Goal: Task Accomplishment & Management: Manage account settings

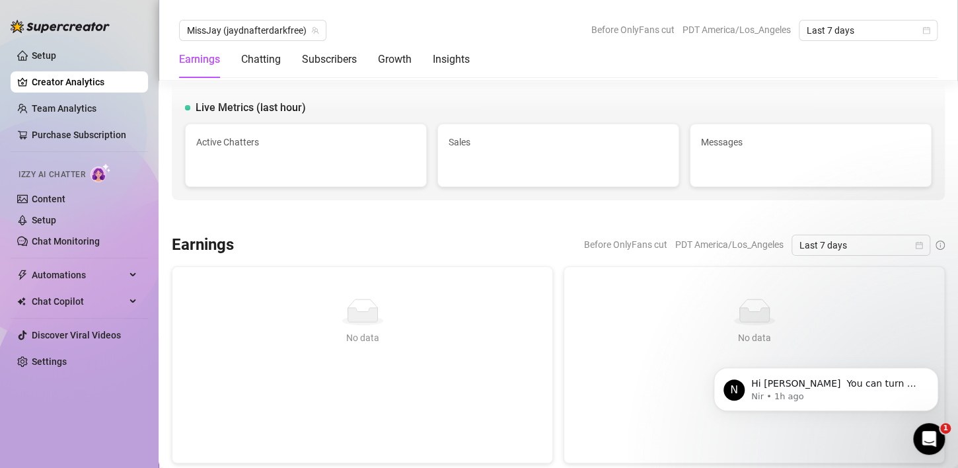
scroll to position [1412, 0]
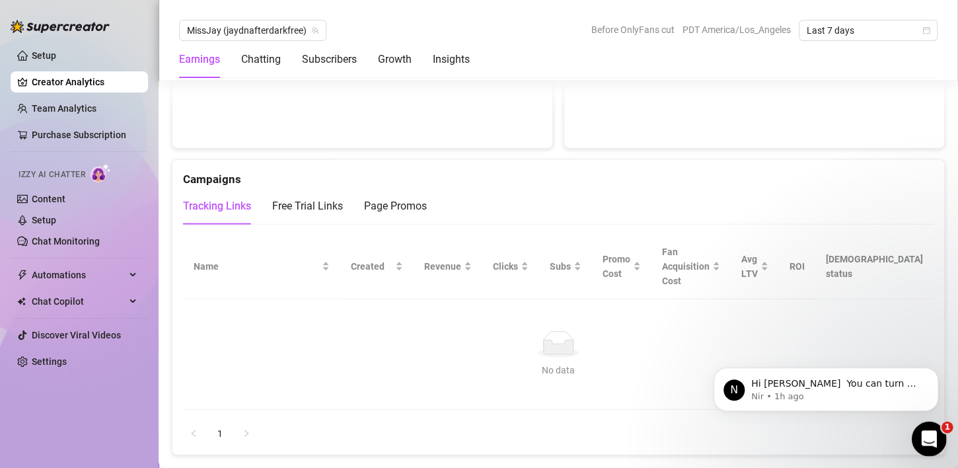
drag, startPoint x: 925, startPoint y: 437, endPoint x: 935, endPoint y: 551, distance: 114.7
click at [924, 437] on icon "Open Intercom Messenger" at bounding box center [927, 437] width 22 height 22
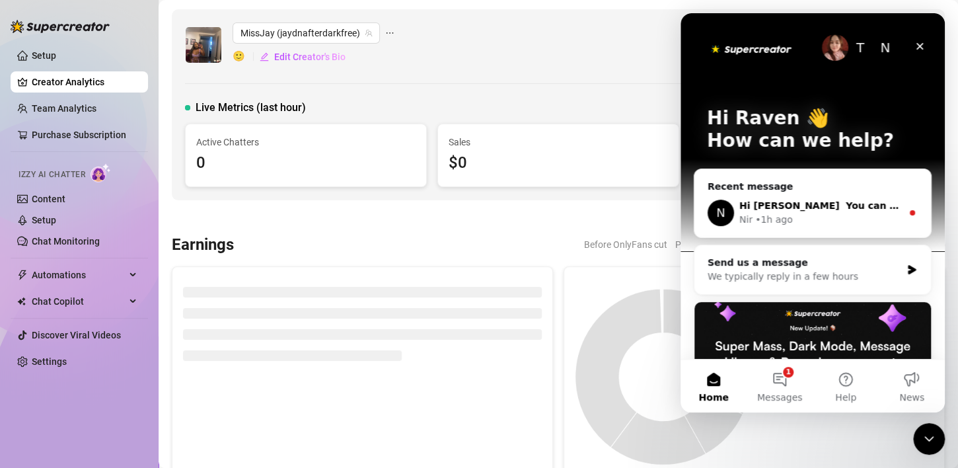
click at [778, 390] on button "1 Messages" at bounding box center [779, 385] width 66 height 53
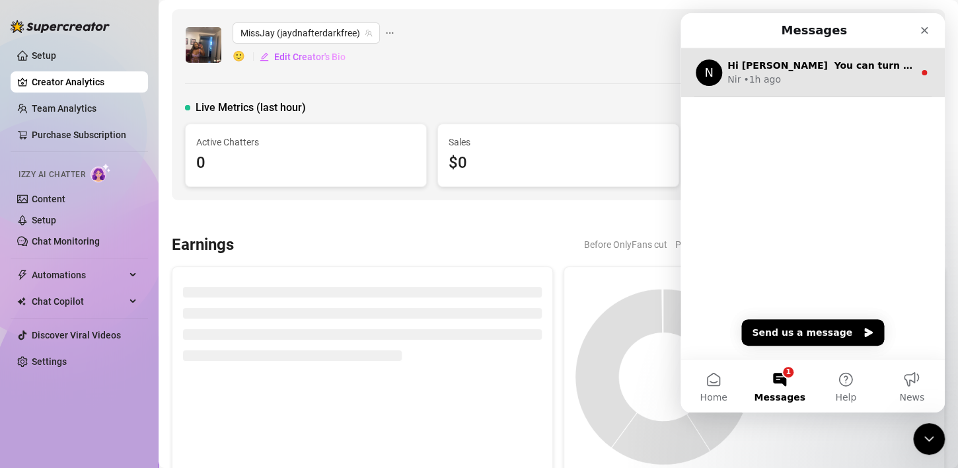
click at [847, 61] on span "Hi [PERSON_NAME] ​ ​You can turn on the AI Let me know if you need anything else" at bounding box center [941, 65] width 428 height 11
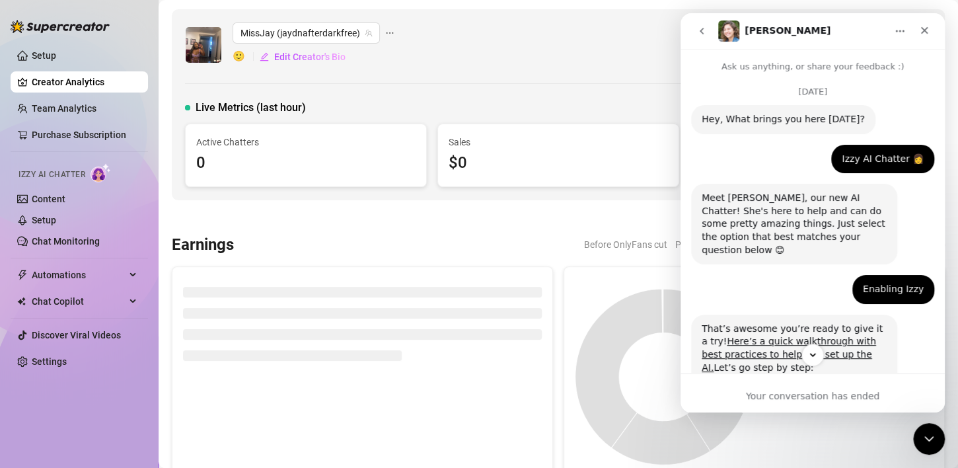
scroll to position [57, 0]
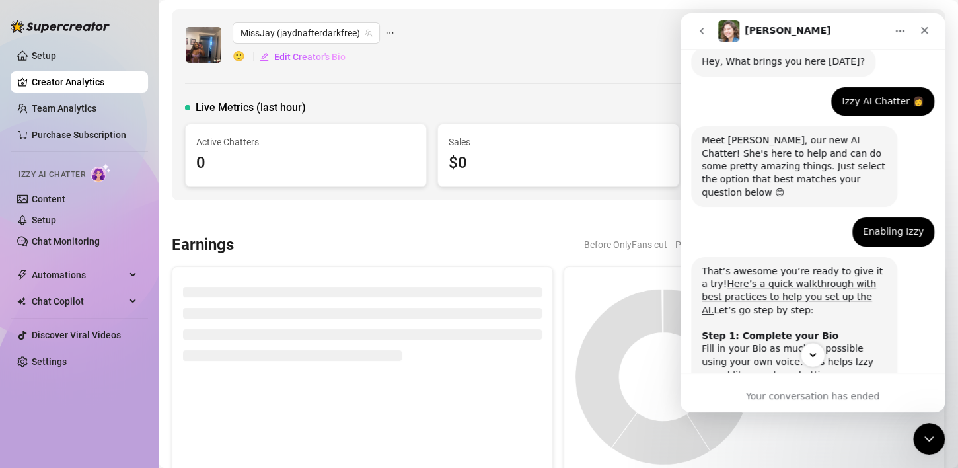
click at [815, 355] on icon "Scroll to bottom" at bounding box center [812, 355] width 12 height 12
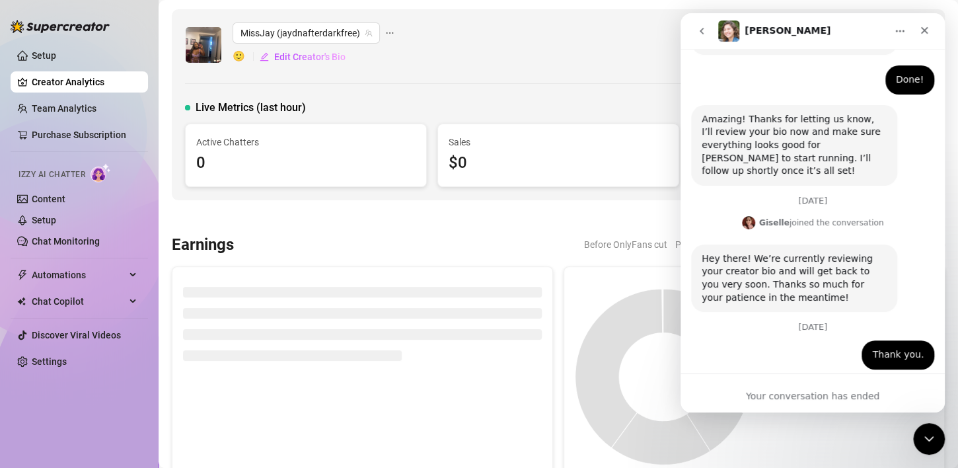
scroll to position [1204, 0]
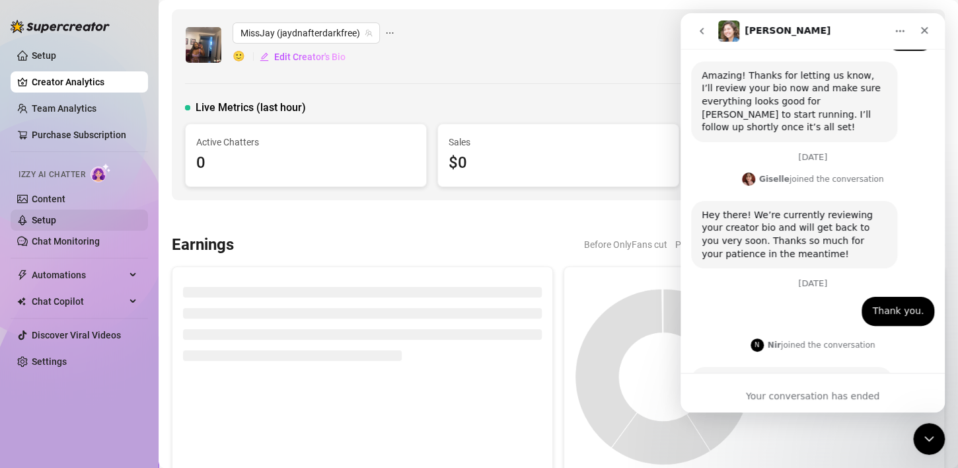
drag, startPoint x: 77, startPoint y: 17, endPoint x: 54, endPoint y: 217, distance: 200.8
click at [54, 217] on link "Setup" at bounding box center [44, 220] width 24 height 11
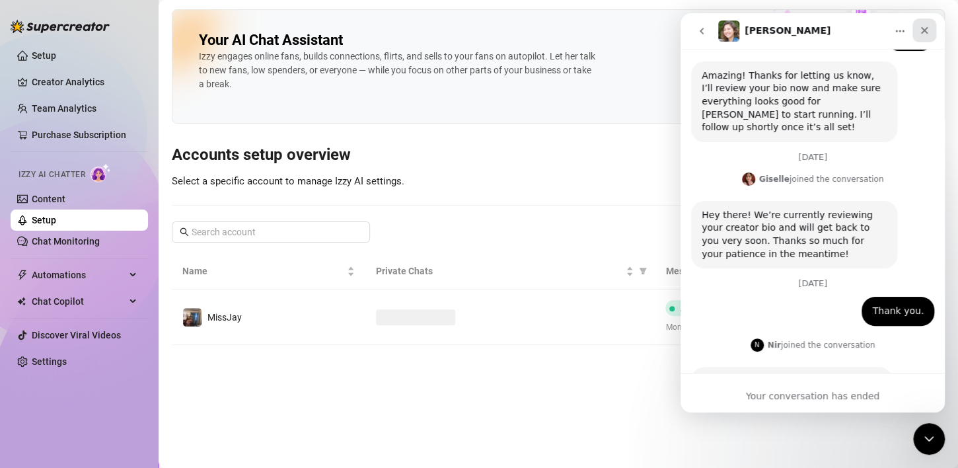
click at [920, 37] on div "Close" at bounding box center [924, 30] width 24 height 24
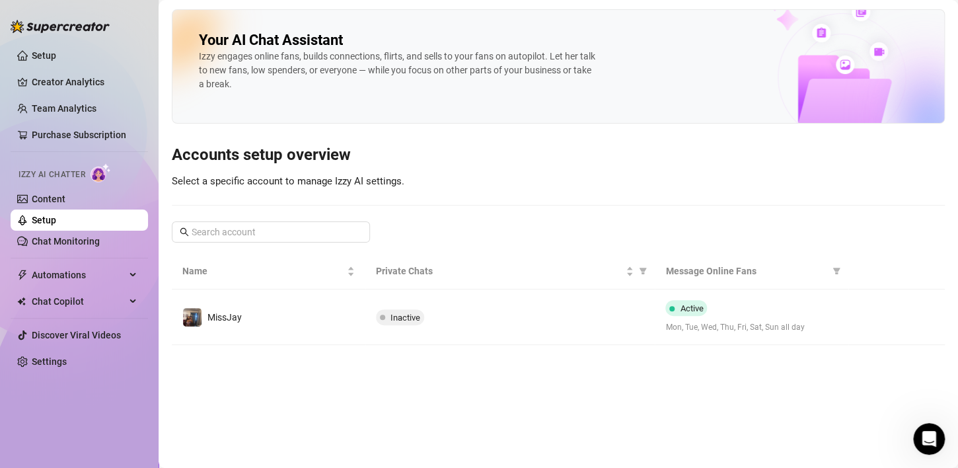
scroll to position [1204, 0]
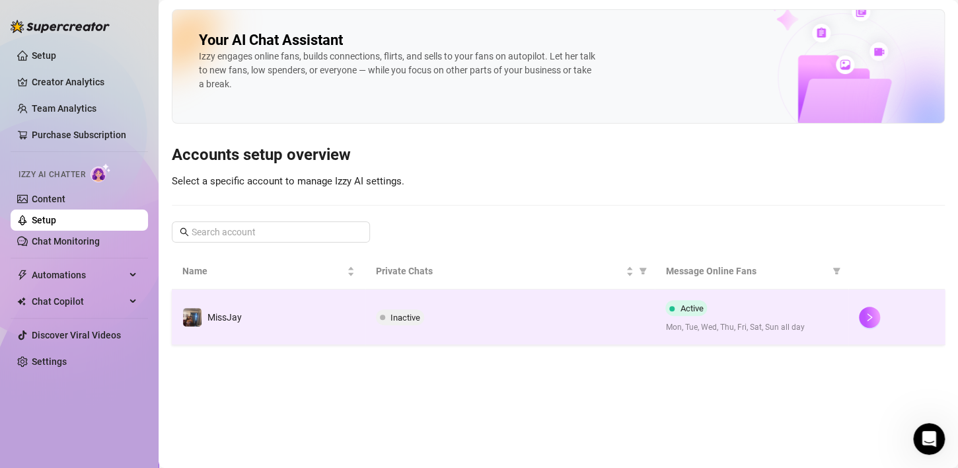
click at [854, 323] on td at bounding box center [896, 316] width 96 height 55
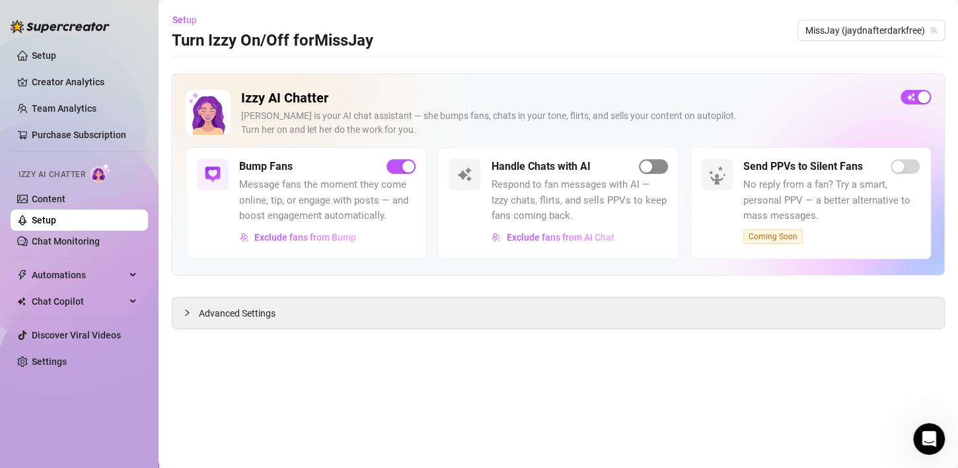
click at [659, 164] on span "button" at bounding box center [653, 166] width 29 height 15
click at [586, 194] on span "Respond to fan messages with AI — Izzy chats, flirts, and sells PPVs to keep fa…" at bounding box center [579, 200] width 176 height 47
drag, startPoint x: 552, startPoint y: 201, endPoint x: 609, endPoint y: 213, distance: 58.2
click at [609, 213] on span "Respond to fan messages with AI — Izzy chats, flirts, and sells PPVs to keep fa…" at bounding box center [579, 200] width 176 height 47
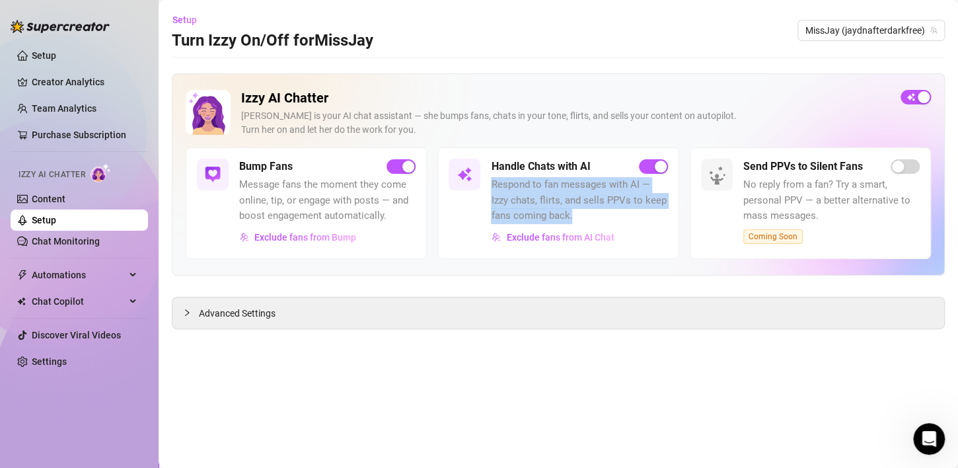
drag, startPoint x: 505, startPoint y: 210, endPoint x: 491, endPoint y: 187, distance: 27.0
click at [491, 187] on span "Respond to fan messages with AI — Izzy chats, flirts, and sells PPVs to keep fa…" at bounding box center [579, 200] width 176 height 47
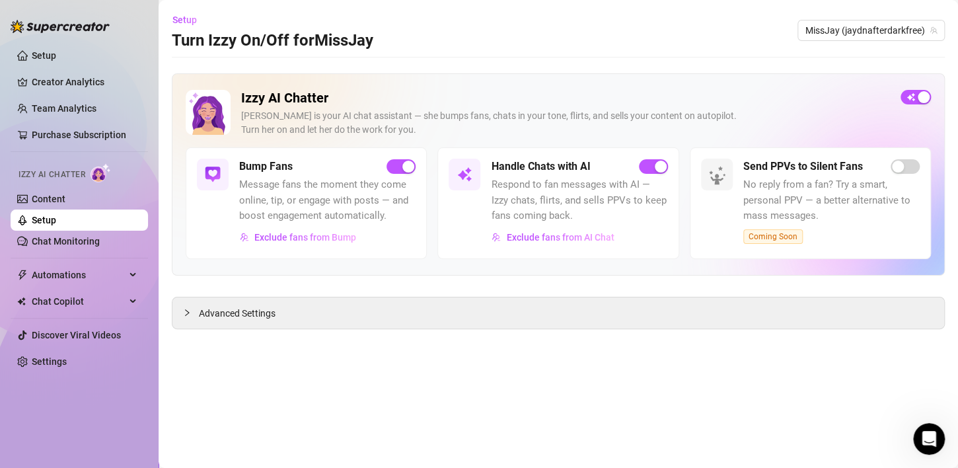
click at [446, 218] on div "Handle Chats with AI Respond to fan messages with AI — Izzy chats, flirts, and …" at bounding box center [557, 203] width 241 height 112
click at [204, 316] on span "Advanced Settings" at bounding box center [237, 313] width 77 height 15
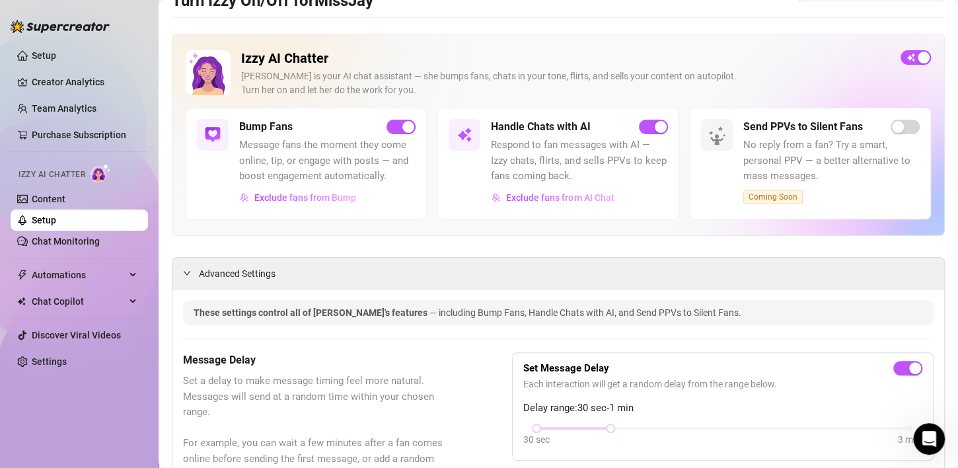
scroll to position [66, 0]
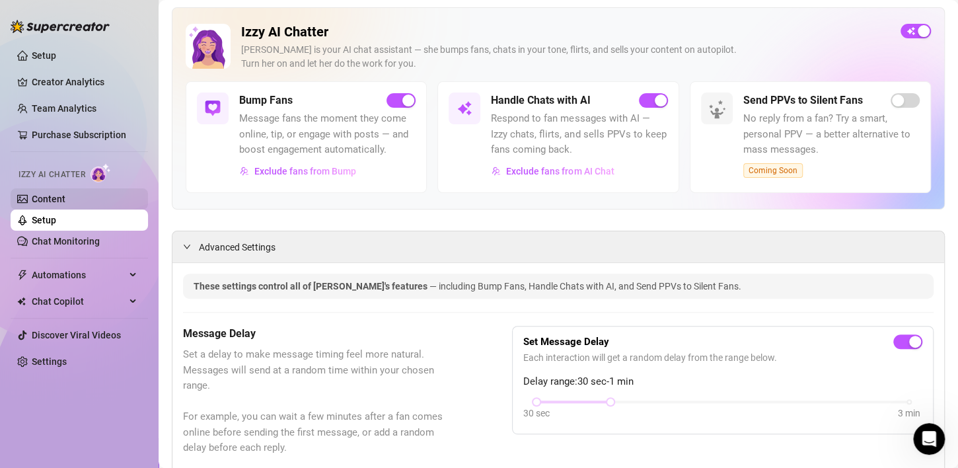
click at [65, 198] on link "Content" at bounding box center [49, 199] width 34 height 11
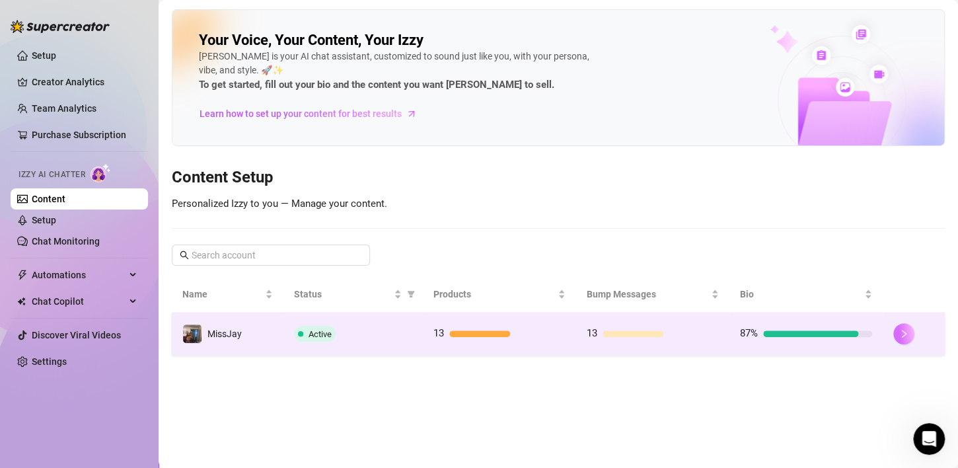
click at [904, 329] on icon "right" at bounding box center [903, 333] width 9 height 9
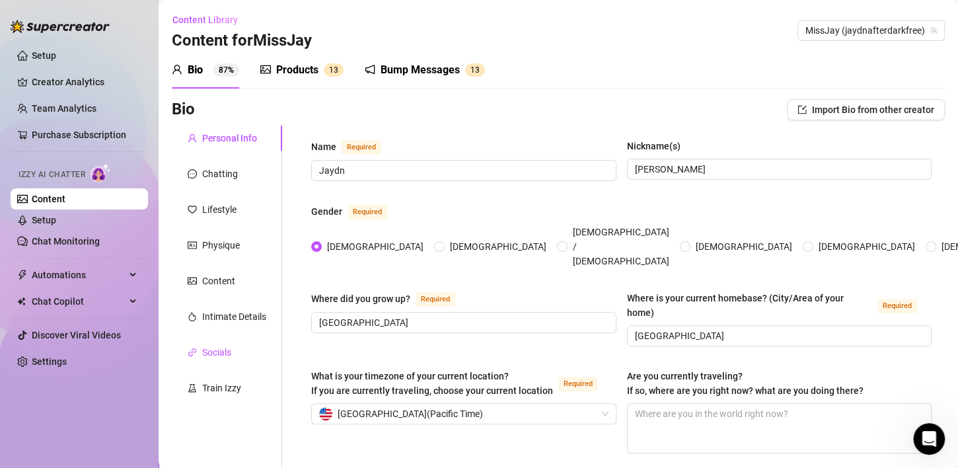
click at [215, 349] on div "Socials" at bounding box center [216, 352] width 29 height 15
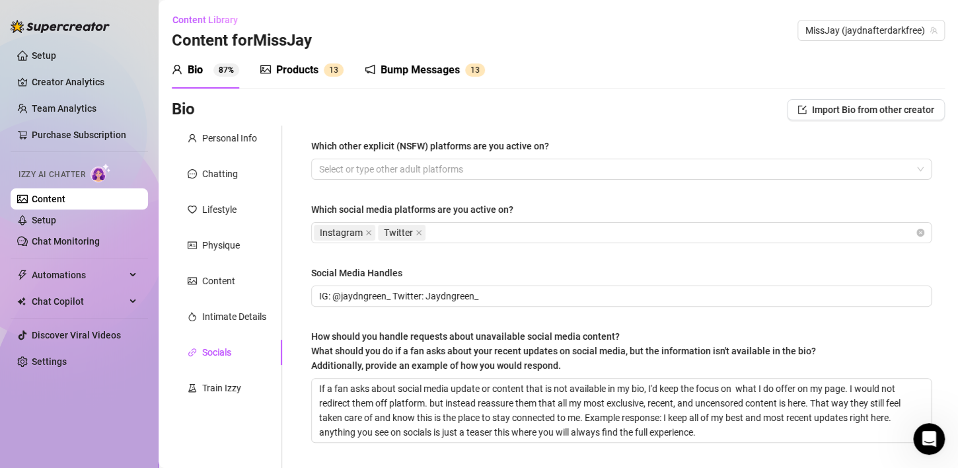
click at [429, 255] on div "Which other explicit (NSFW) platforms are you active on? Select or type other a…" at bounding box center [621, 297] width 620 height 316
click at [426, 172] on div at bounding box center [614, 169] width 601 height 18
click at [605, 124] on div "Bio Import Bio from other creator" at bounding box center [558, 112] width 773 height 26
click at [227, 314] on div "Intimate Details" at bounding box center [234, 316] width 64 height 15
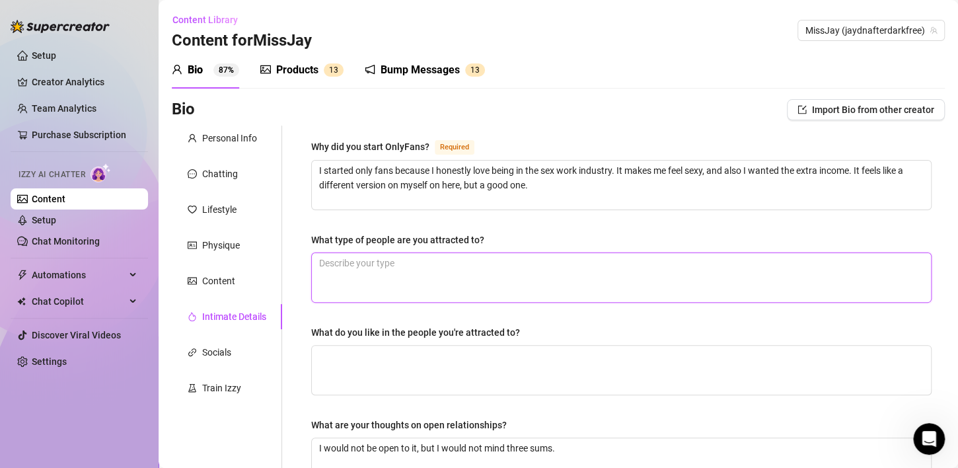
click at [390, 268] on textarea "What type of people are you attracted to?" at bounding box center [621, 277] width 619 height 49
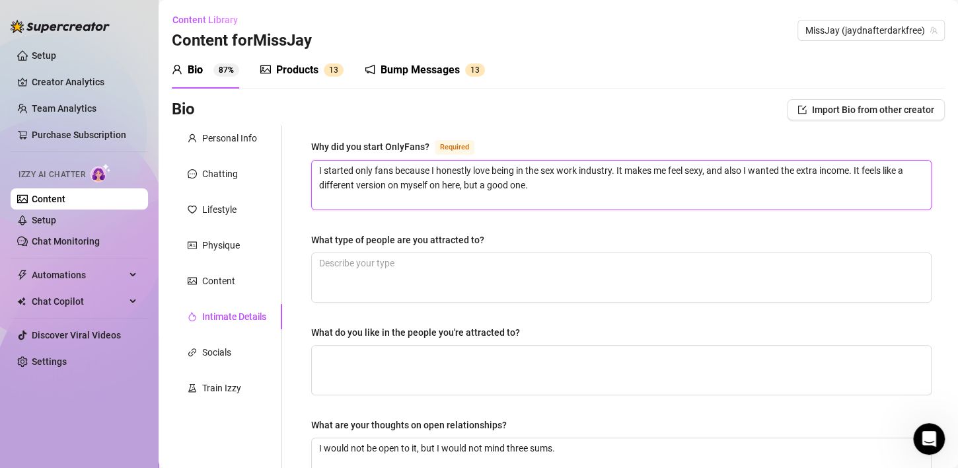
click at [569, 186] on textarea "I started only fans because I honestly love being in the sex work industry. It …" at bounding box center [621, 184] width 619 height 49
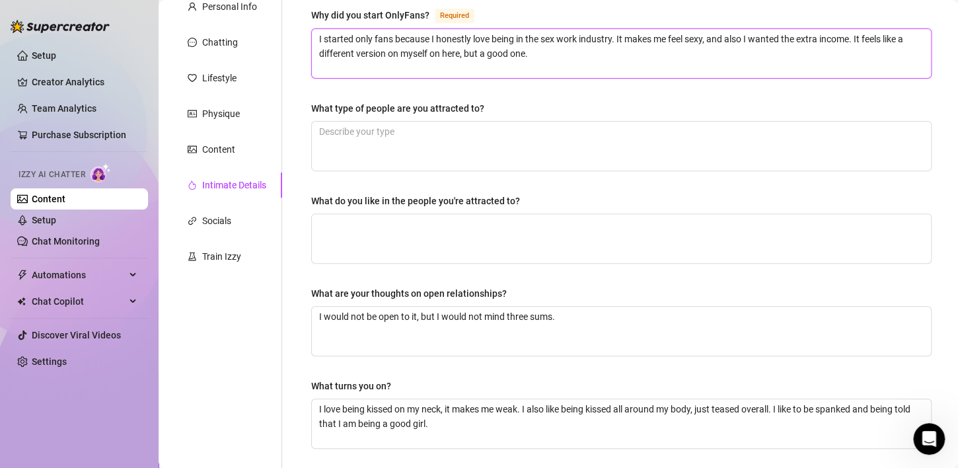
scroll to position [132, 0]
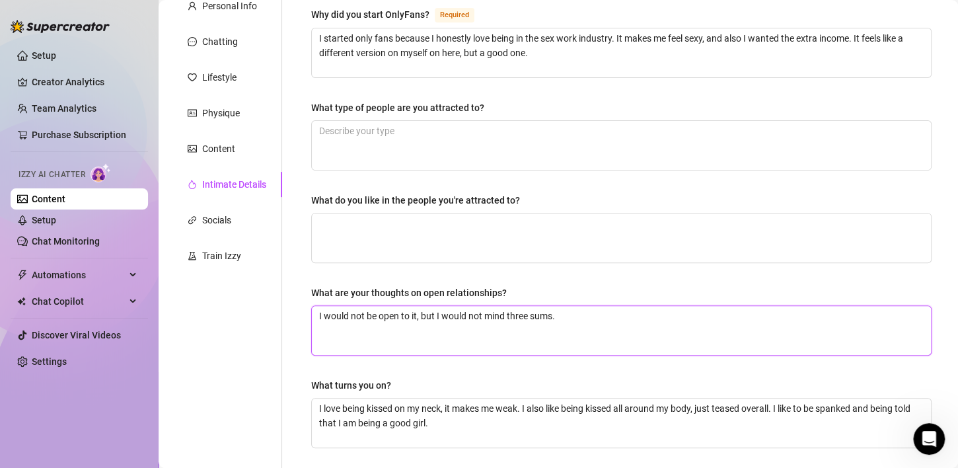
click at [583, 318] on textarea "I would not be open to it, but I would not mind three sums." at bounding box center [621, 330] width 619 height 49
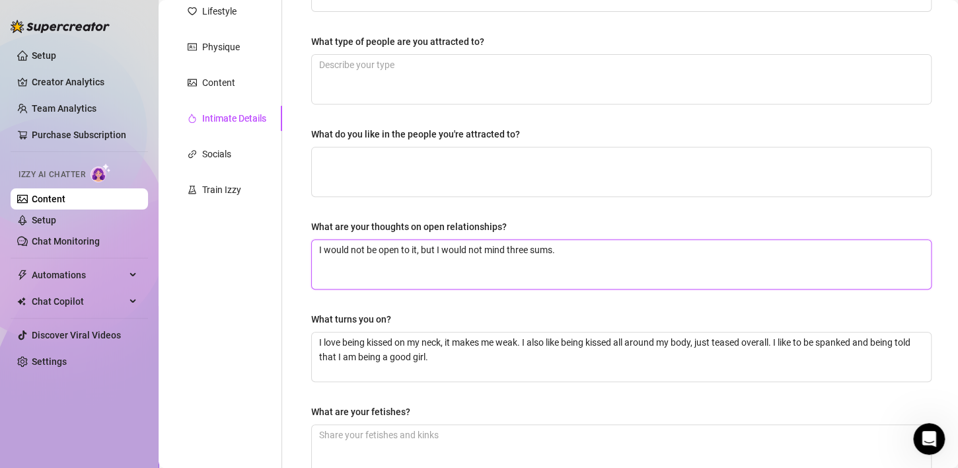
scroll to position [264, 0]
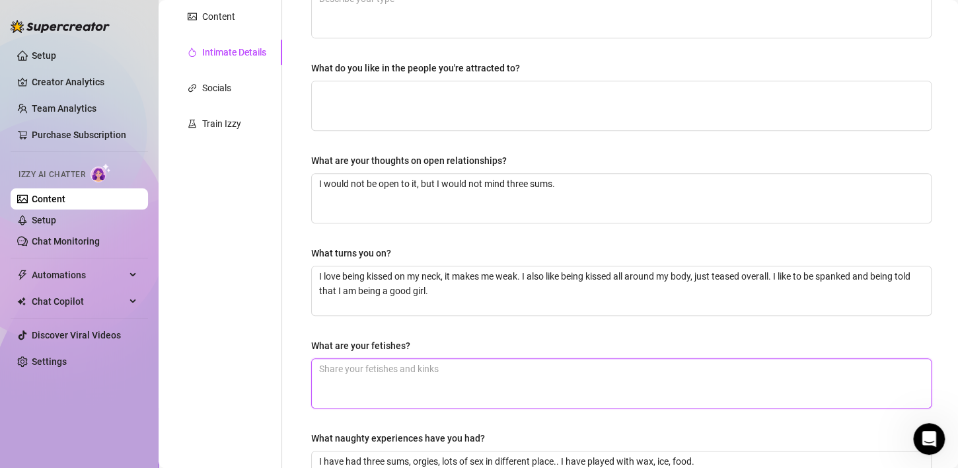
click at [472, 372] on textarea "What are your fetishes?" at bounding box center [621, 383] width 619 height 49
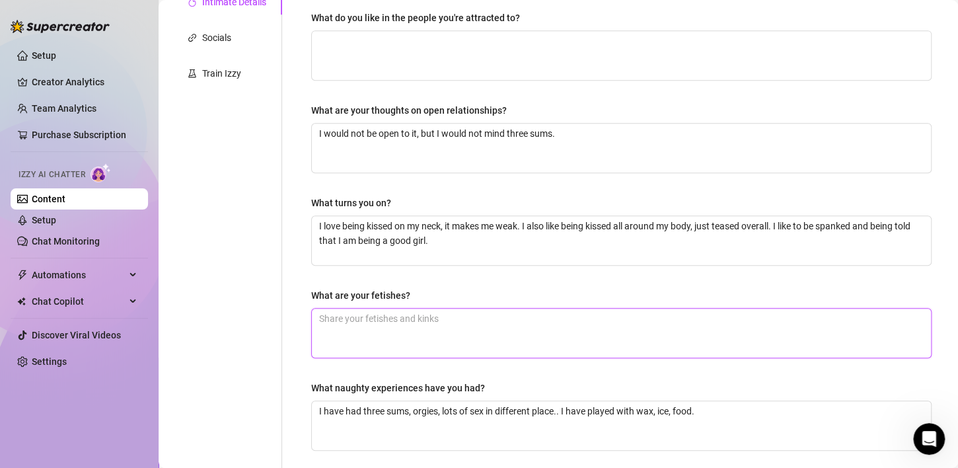
scroll to position [330, 0]
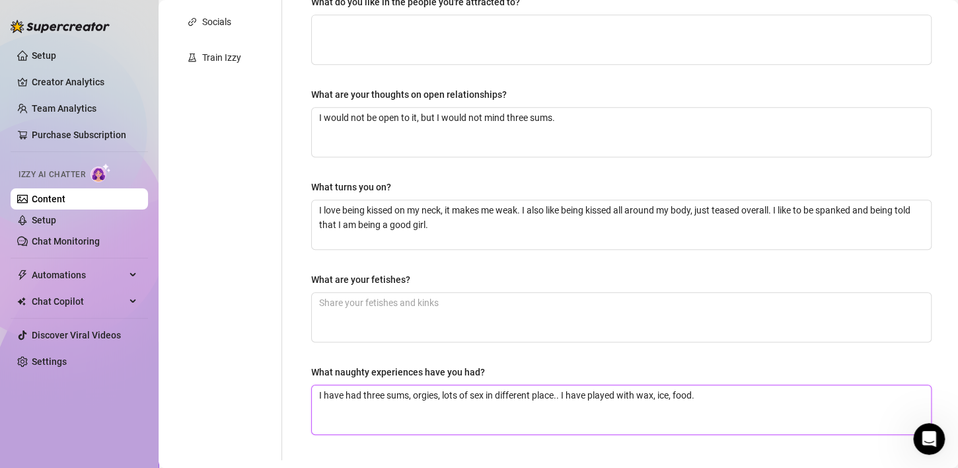
click at [557, 392] on textarea "I have had three sums, orgies, lots of sex in different place.. I have played w…" at bounding box center [621, 409] width 619 height 49
type textarea "I have had three sums, orgies, lots of sex in different places.. I have played …"
click at [714, 395] on textarea "I have had three sums, orgies, lots of sex in different places.. I have played …" at bounding box center [621, 409] width 619 height 49
type textarea "I have had three sums, orgies, lots of sex in different places.. I have played …"
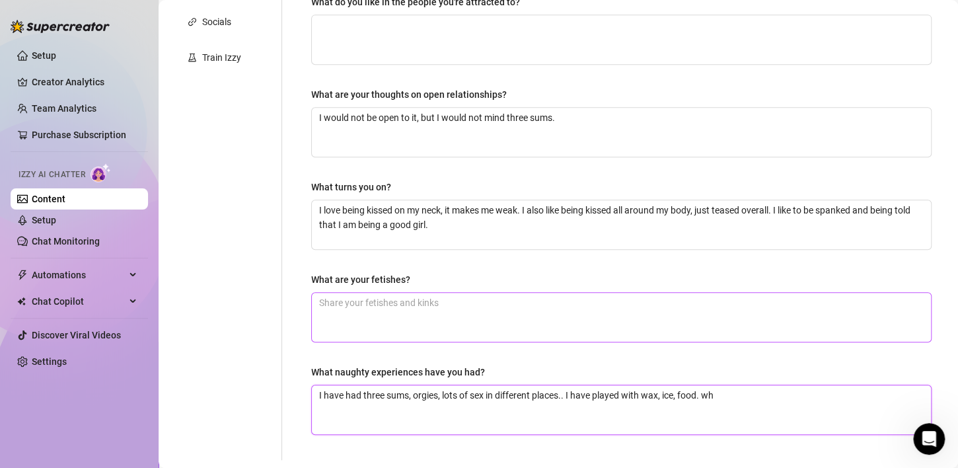
type textarea "I have had three sums, orgies, lots of sex in different places.. I have played …"
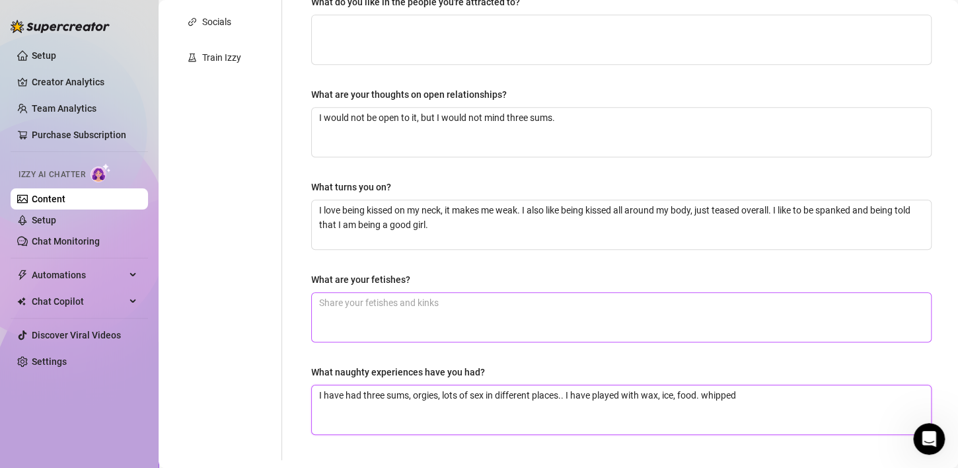
type textarea "I have had three sums, orgies, lots of sex in different places.. I have played …"
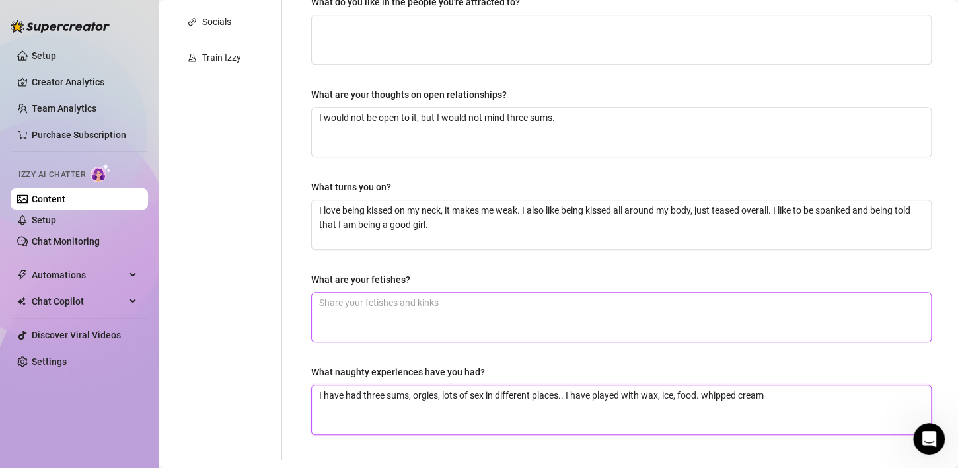
type textarea "I have had three sums, orgies, lots of sex in different places.. I have played …"
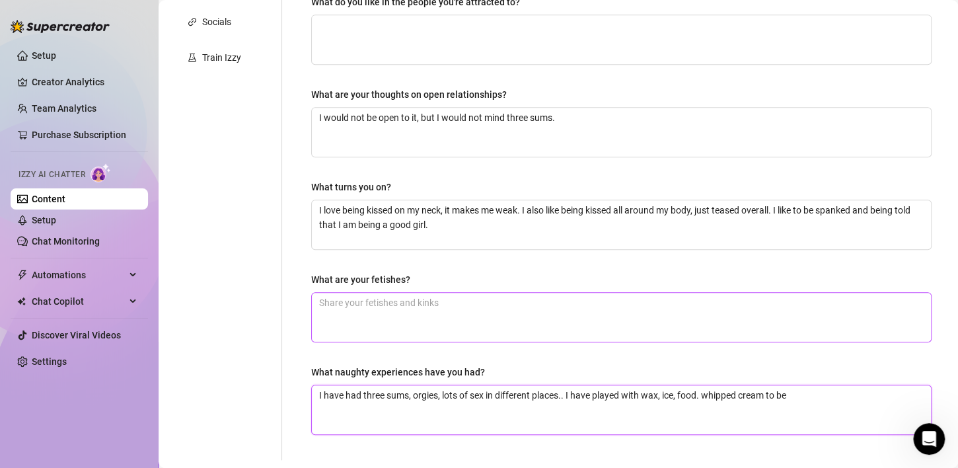
type textarea "I have had three sums, orgies, lots of sex in different places.. I have played …"
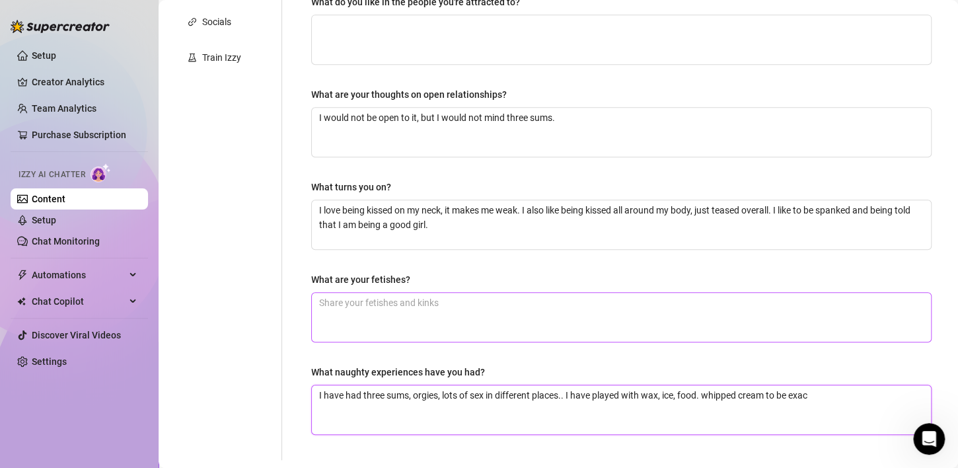
type textarea "I have had three sums, orgies, lots of sex in different places.. I have played …"
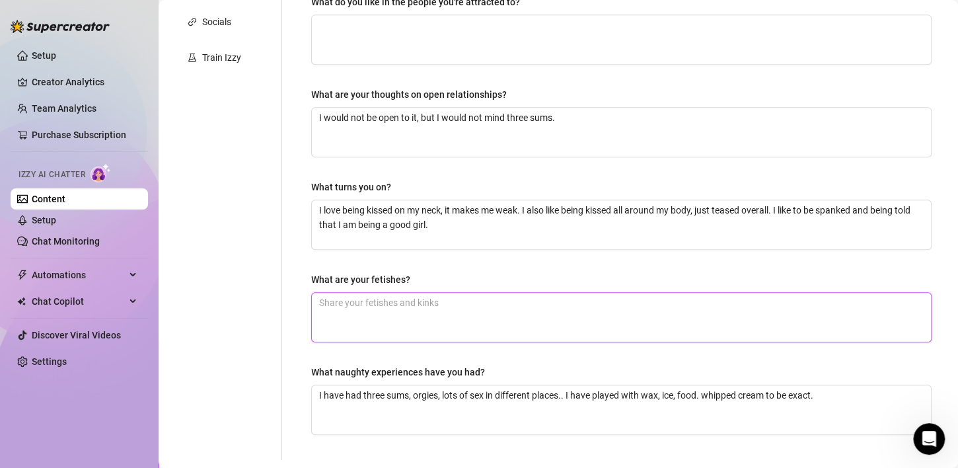
click at [522, 316] on textarea "What are your fetishes?" at bounding box center [621, 317] width 619 height 49
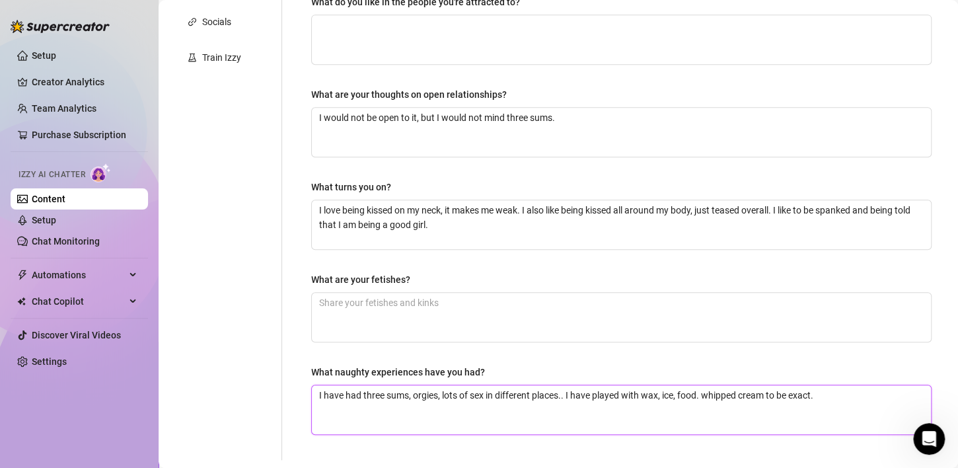
click at [837, 402] on textarea "I have had three sums, orgies, lots of sex in different places.. I have played …" at bounding box center [621, 409] width 619 height 49
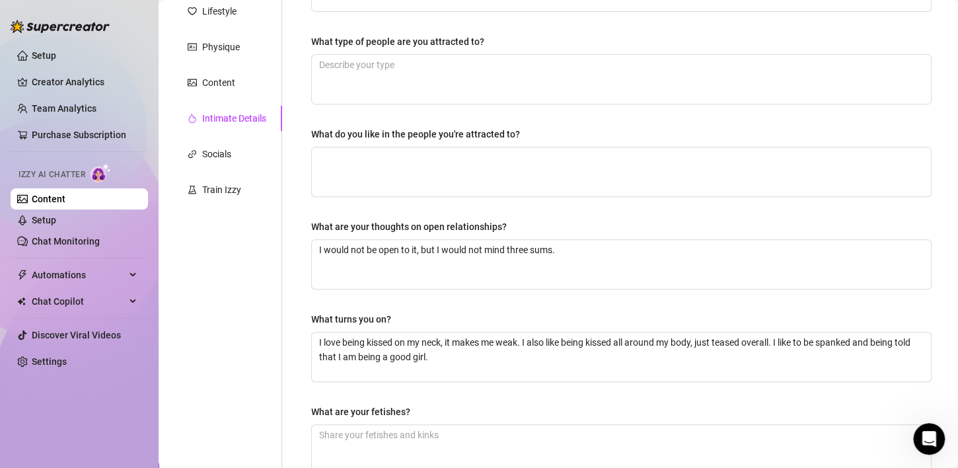
click at [347, 128] on div "What do you like in the people you're attracted to?" at bounding box center [415, 134] width 209 height 15
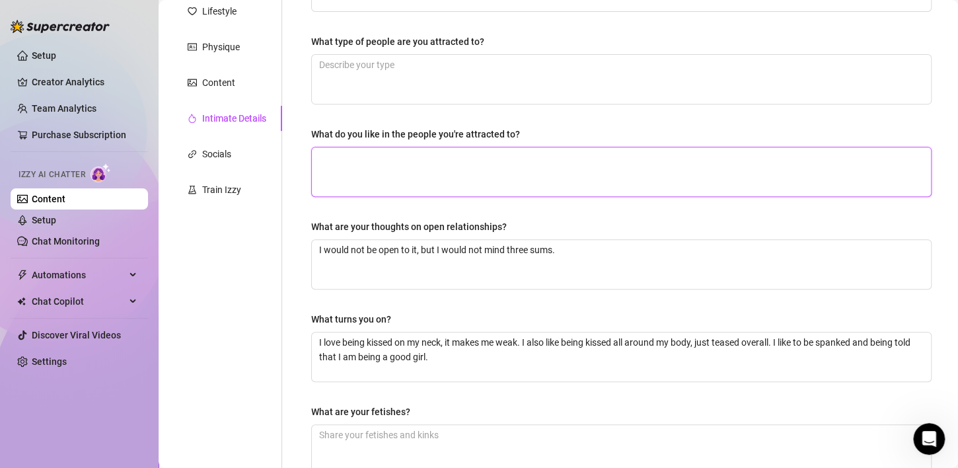
click at [347, 147] on textarea "What do you like in the people you're attracted to?" at bounding box center [621, 171] width 619 height 49
click at [365, 166] on textarea "What do you like in the people you're attracted to?" at bounding box center [621, 171] width 619 height 49
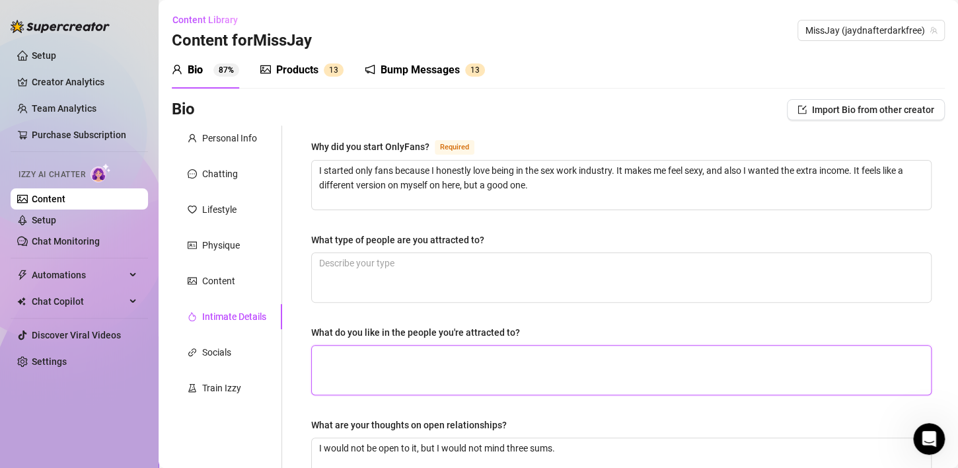
scroll to position [132, 0]
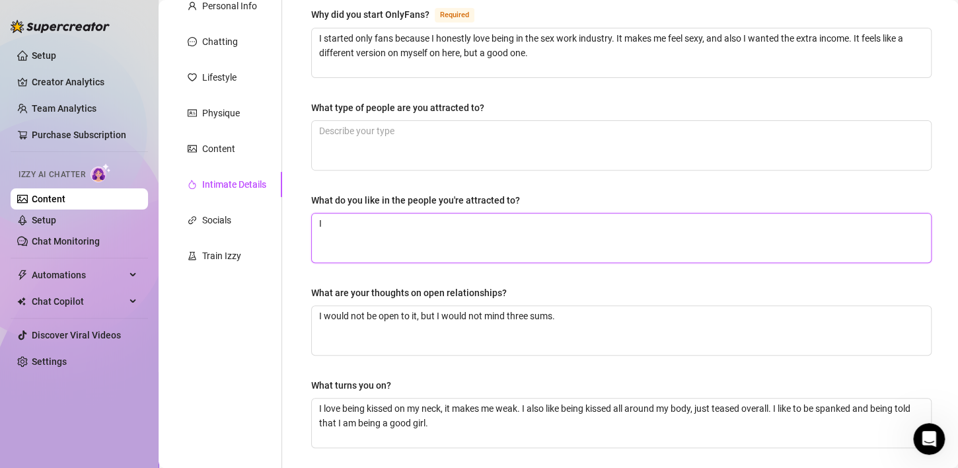
type textarea "I"
type textarea "I r"
type textarea "I re"
type textarea "I rea"
type textarea "I real"
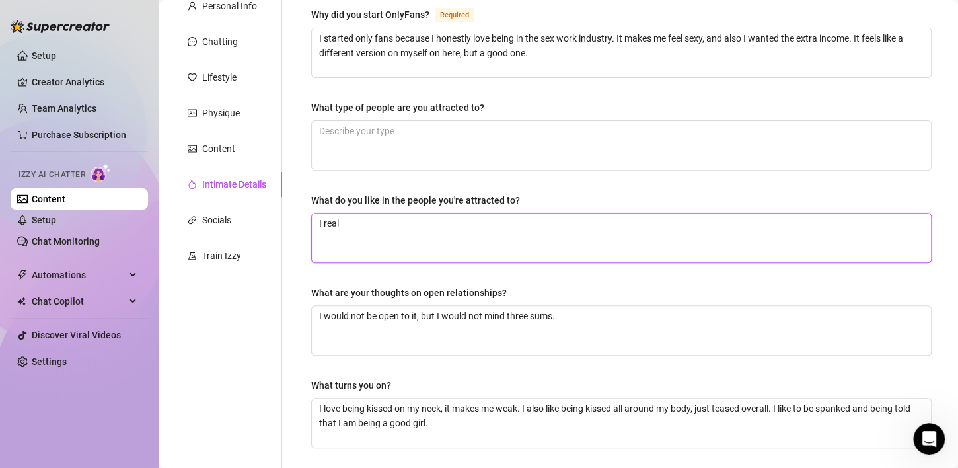
type textarea "I reall"
type textarea "I really"
drag, startPoint x: 354, startPoint y: 240, endPoint x: 272, endPoint y: 216, distance: 85.5
click at [272, 216] on div "Personal Info Chatting Lifestyle Physique Content Intimate Details Socials Trai…" at bounding box center [558, 325] width 773 height 664
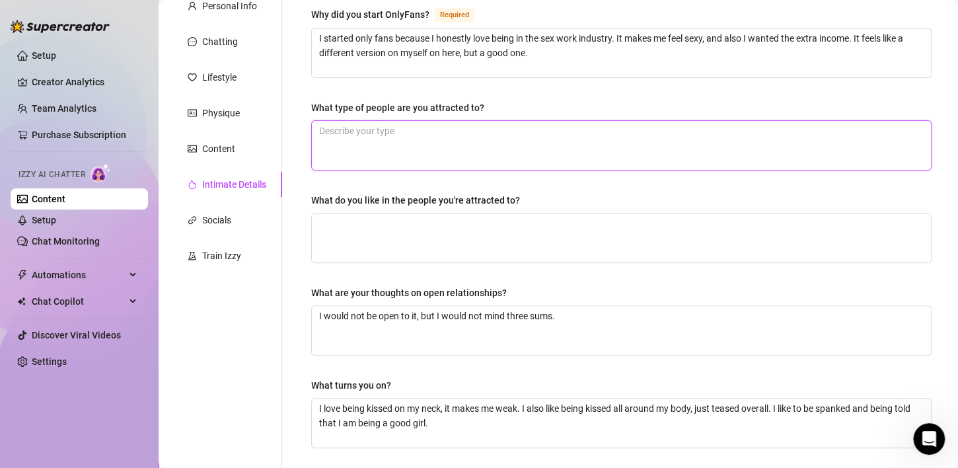
click at [461, 134] on textarea "What type of people are you attracted to?" at bounding box center [621, 145] width 619 height 49
type textarea "I"
type textarea "I r"
type textarea "I re"
type textarea "I rel"
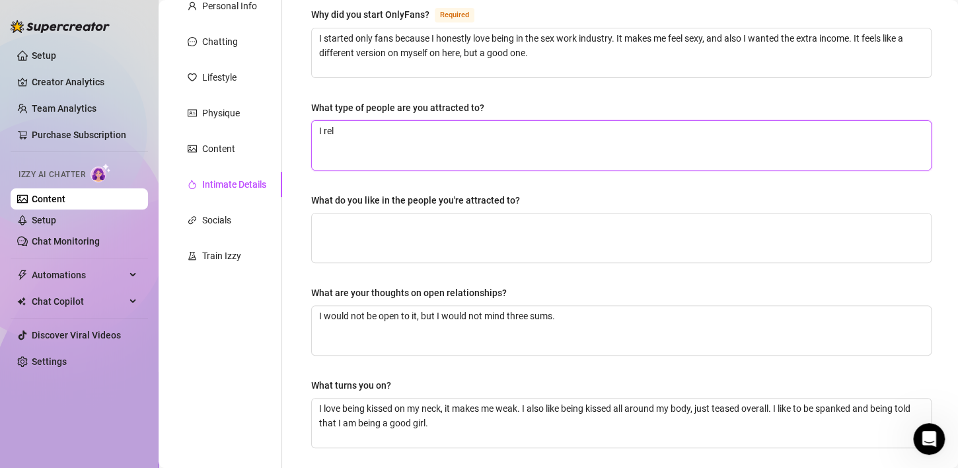
type textarea "I re"
type textarea "I rea"
type textarea "I real"
type textarea "I reall"
type textarea "I really"
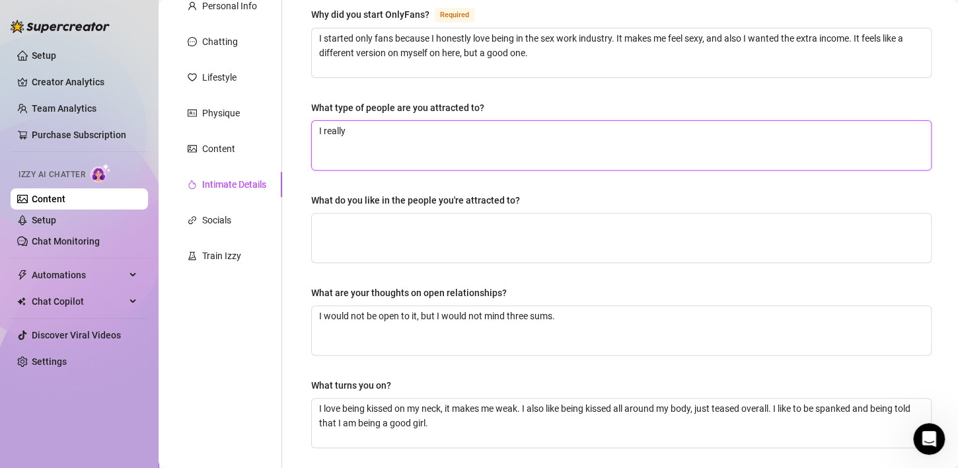
type textarea "I really"
type textarea "I really l"
type textarea "I really lo"
type textarea "I really lov"
type textarea "I really love"
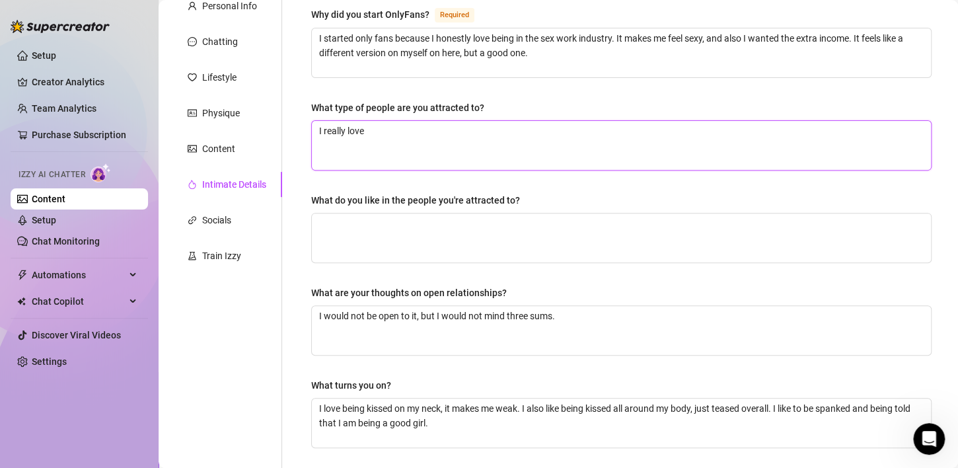
type textarea "I really love"
type textarea "I really love t"
type textarea "I really love ta"
type textarea "I really love tat"
type textarea "I really love tatt"
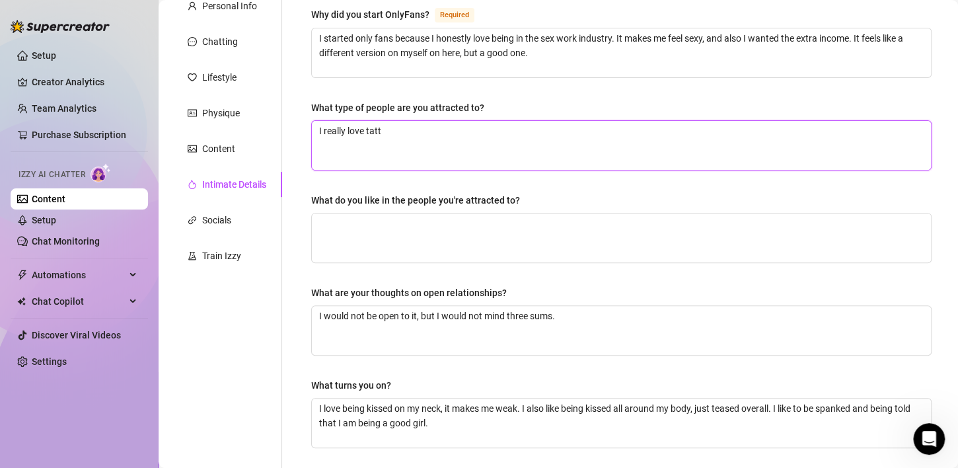
type textarea "I really love tatto"
type textarea "I really love tattoo"
type textarea "I really love tattoos"
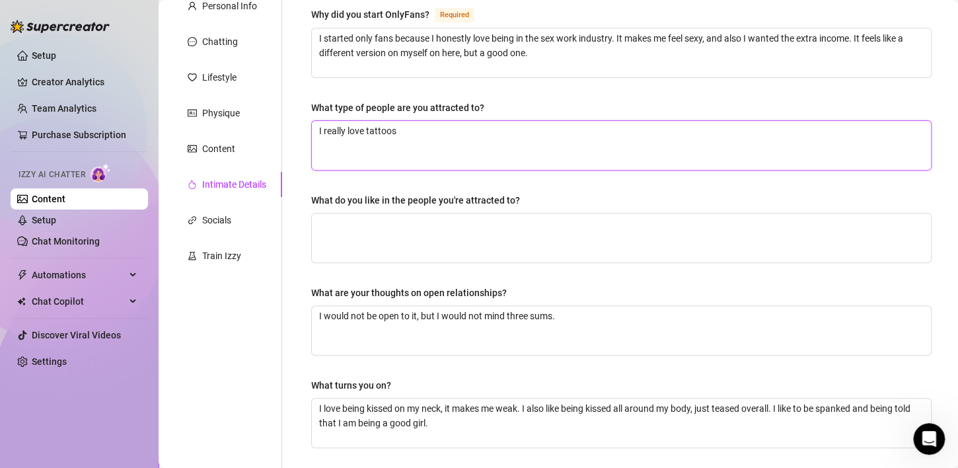
type textarea "I really love tattoos,"
type textarea "I really love tattoos, I"
type textarea "I really love tattoos, I t"
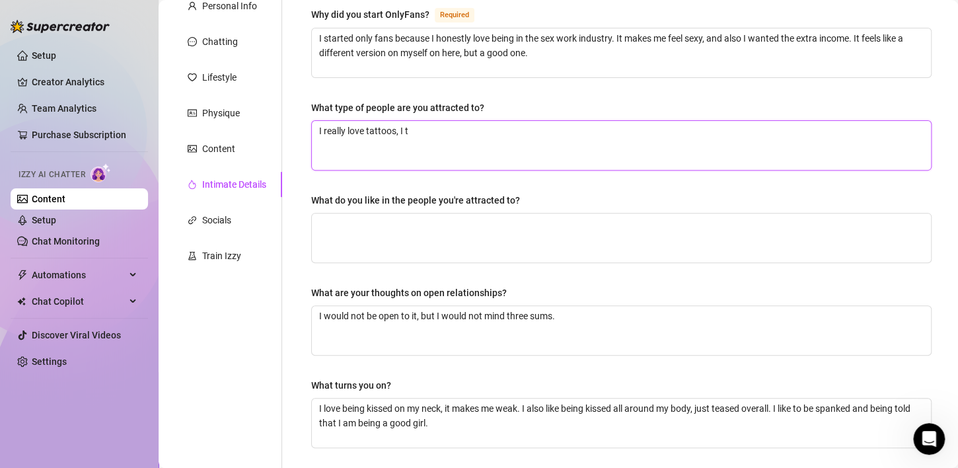
type textarea "I really love tattoos, I ti"
type textarea "I really love tattoos, I t"
type textarea "I really love tattoos, I th"
type textarea "I really love tattoos, I thi"
type textarea "I really love tattoos, I thin"
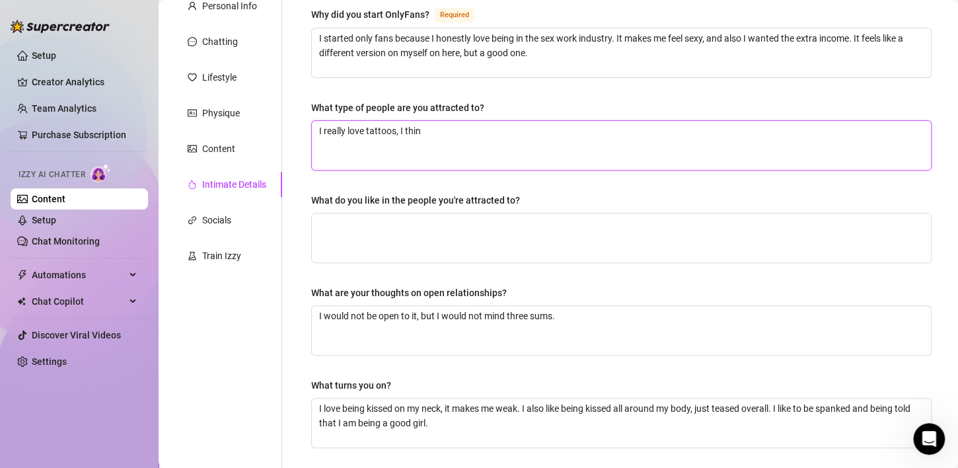
type textarea "I really love tattoos, I think"
type textarea "I really love tattoos, I think t"
type textarea "I really love tattoos, I think th"
type textarea "I really love tattoos, I think the"
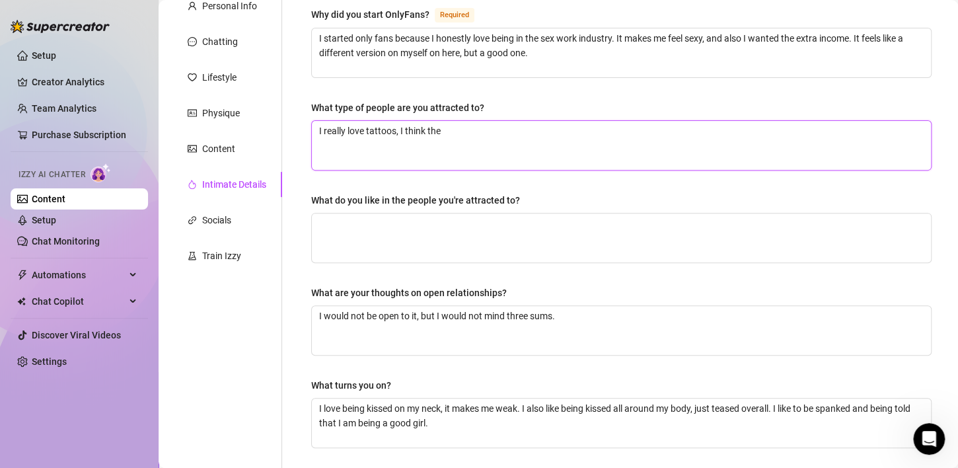
type textarea "I really love tattoos, I think they"
type textarea "I really love tattoos, I think they a"
type textarea "I really love tattoos, I think they ar"
type textarea "I really love tattoos, I think they are"
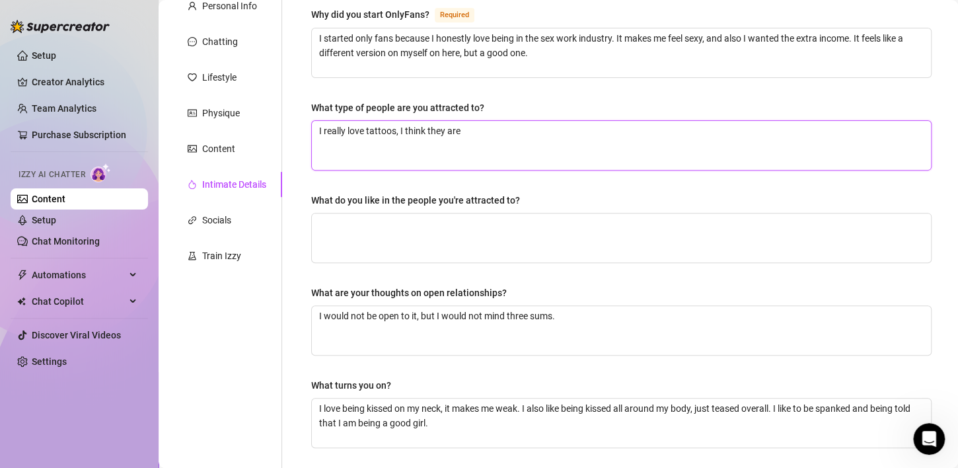
type textarea "I really love tattoos, I think they are"
type textarea "I really love tattoos, I think they are s"
type textarea "I really love tattoos, I think they are su"
type textarea "I really love tattoos, I think they are sup"
type textarea "I really love tattoos, I think they are supe"
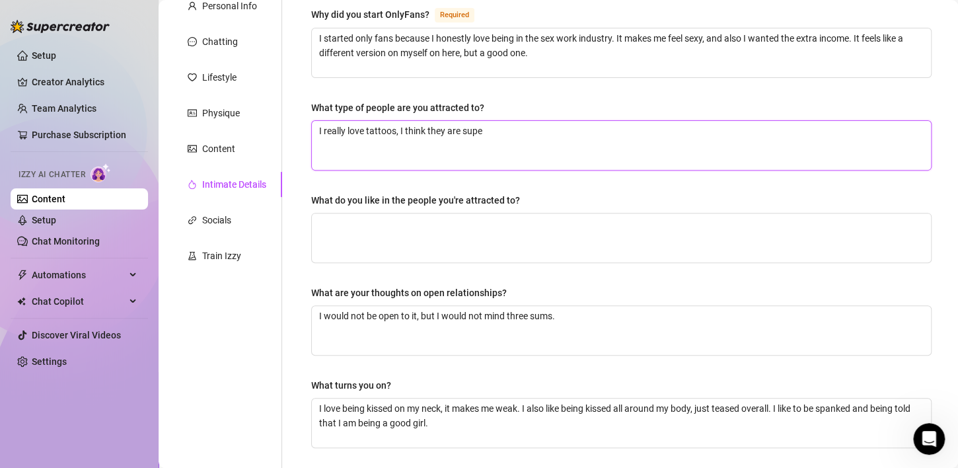
type textarea "I really love tattoos, I think they are super"
type textarea "I really love tattoos, I think they are super a"
type textarea "I really love tattoos, I think they are super at"
type textarea "I really love tattoos, I think they are super att"
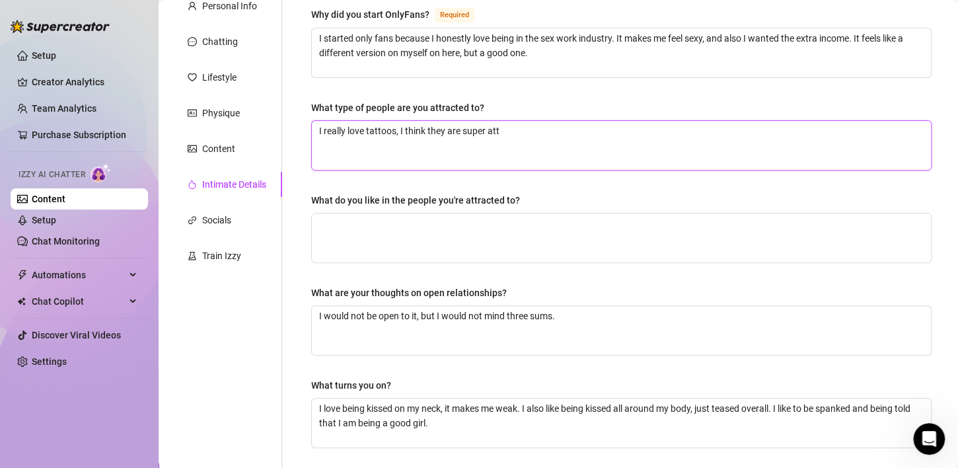
type textarea "I really love tattoos, I think they are super attr"
type textarea "I really love tattoos, I think they are super attra"
type textarea "I really love tattoos, I think they are super attrac"
type textarea "I really love tattoos, I think they are super attraci"
type textarea "I really love tattoos, I think they are super attracit"
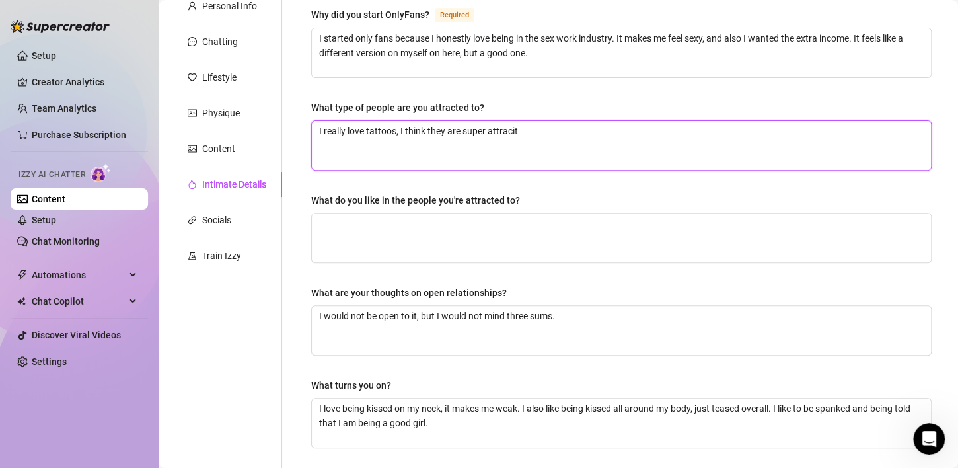
type textarea "I really love tattoos, I think they are super attraci"
type textarea "I really love tattoos, I think they are super attrac"
type textarea "I really love tattoos, I think they are super attract"
type textarea "I really love tattoos, I think they are super attracti"
type textarea "I really love tattoos, I think they are super attractiv"
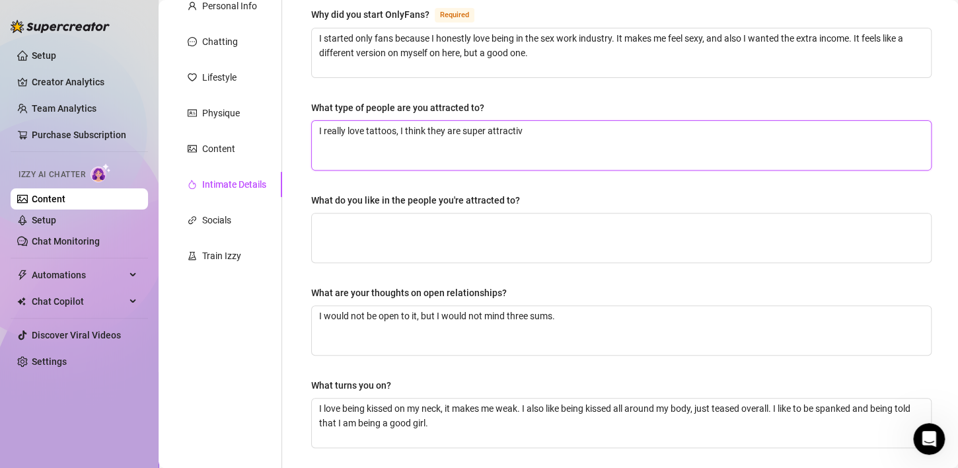
type textarea "I really love tattoos, I think they are super attractive"
type textarea "I really love tattoos, I think they are super attractive."
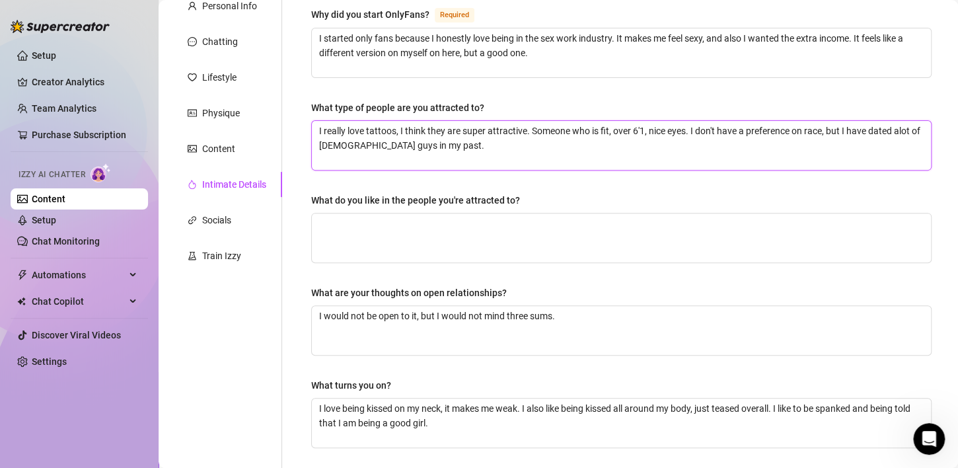
click at [324, 144] on textarea "I really love tattoos, I think they are super attractive. Someone who is fit, o…" at bounding box center [621, 145] width 619 height 49
click at [495, 147] on textarea "I really love tattoos, I think they are super attractive. Someone who is fit, o…" at bounding box center [621, 145] width 619 height 49
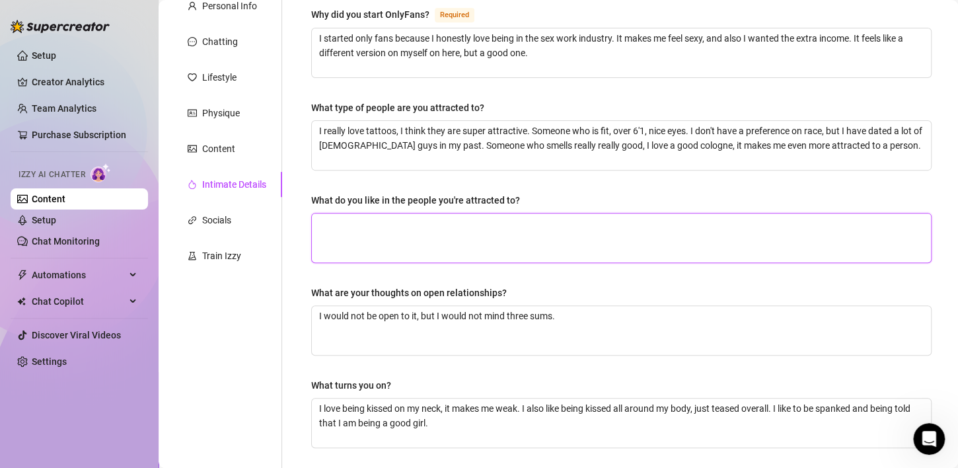
click at [433, 256] on textarea "What do you like in the people you're attracted to?" at bounding box center [621, 237] width 619 height 49
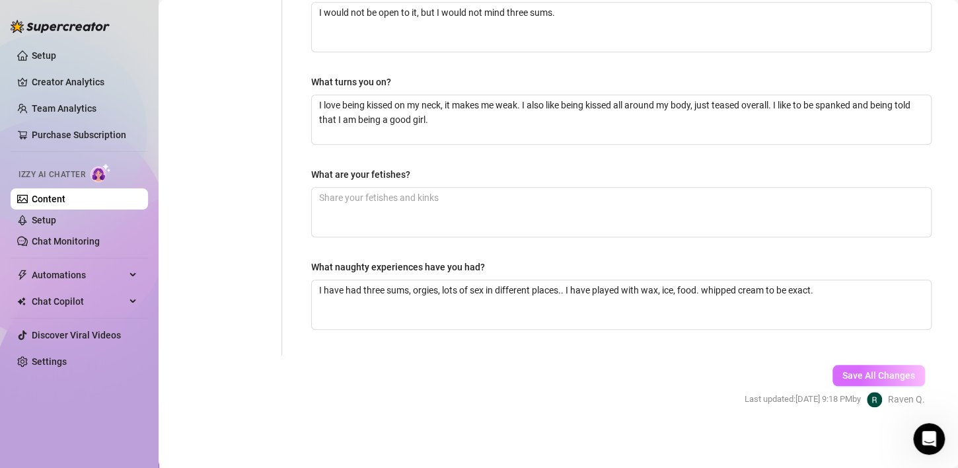
click at [869, 376] on span "Save All Changes" at bounding box center [878, 375] width 73 height 11
drag, startPoint x: 765, startPoint y: 287, endPoint x: 707, endPoint y: 279, distance: 59.4
click at [707, 280] on textarea "I have had three sums, orgies, lots of sex in different places.. I have played …" at bounding box center [621, 304] width 619 height 49
drag, startPoint x: 847, startPoint y: 287, endPoint x: 703, endPoint y: 294, distance: 144.1
click at [703, 294] on textarea "I have had three sums, orgies, lots of sex in different places.. I have played …" at bounding box center [621, 304] width 619 height 49
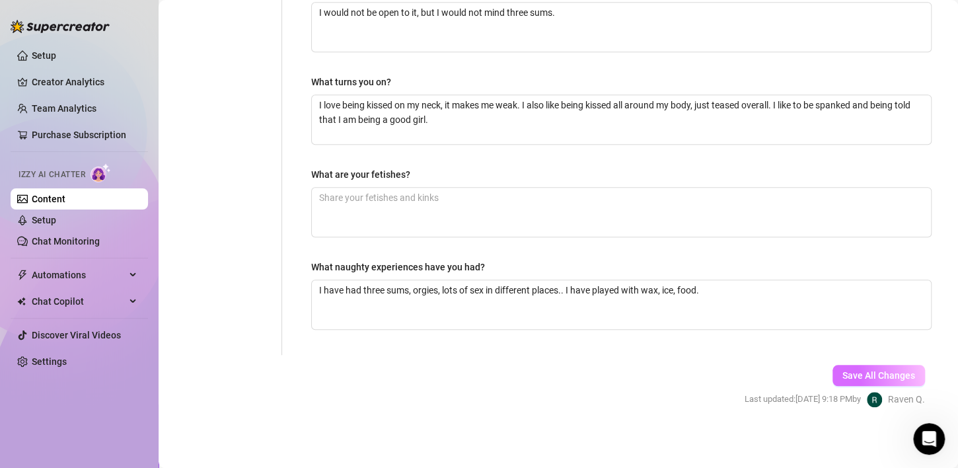
click at [889, 370] on span "Save All Changes" at bounding box center [878, 375] width 73 height 11
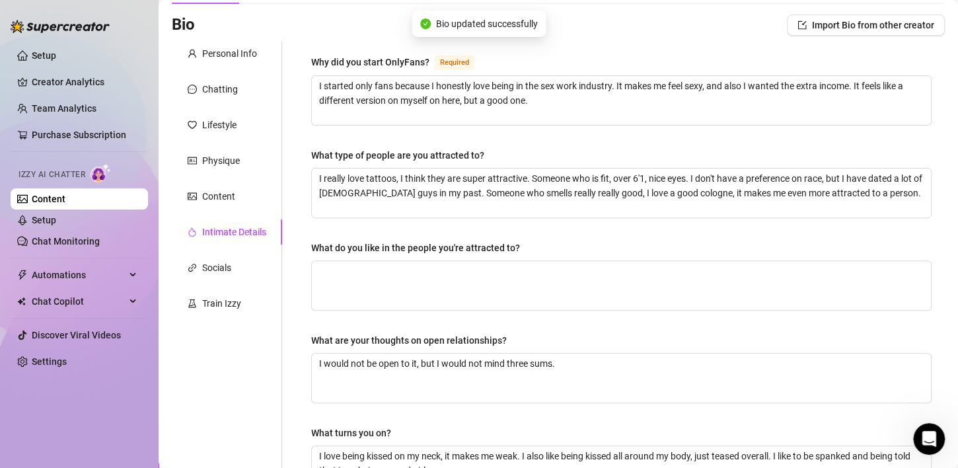
scroll to position [0, 0]
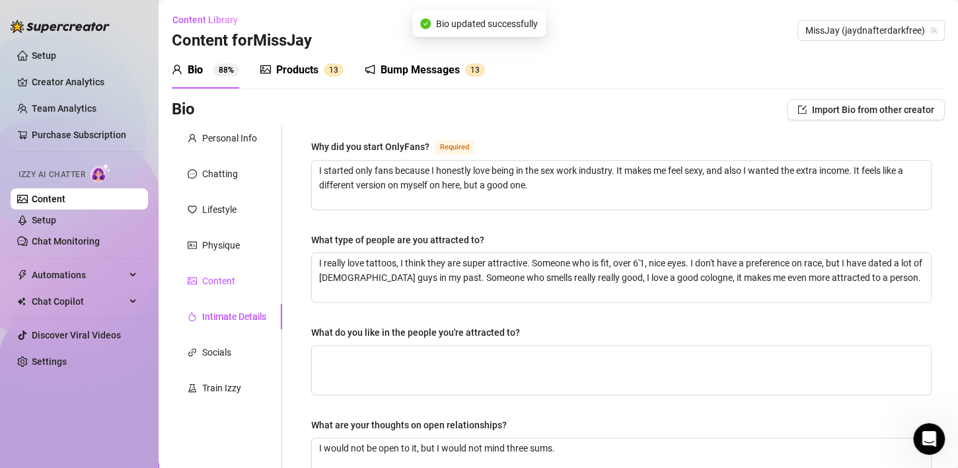
click at [223, 284] on div "Content" at bounding box center [218, 280] width 33 height 15
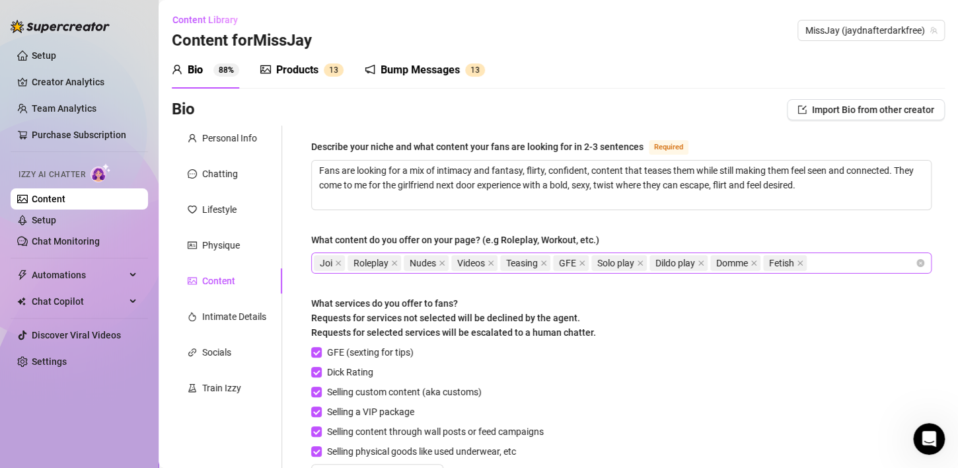
click at [828, 261] on div "Joi Roleplay Nudes Videos Teasing GFE Solo play Dildo play Domme Fetish" at bounding box center [614, 263] width 601 height 18
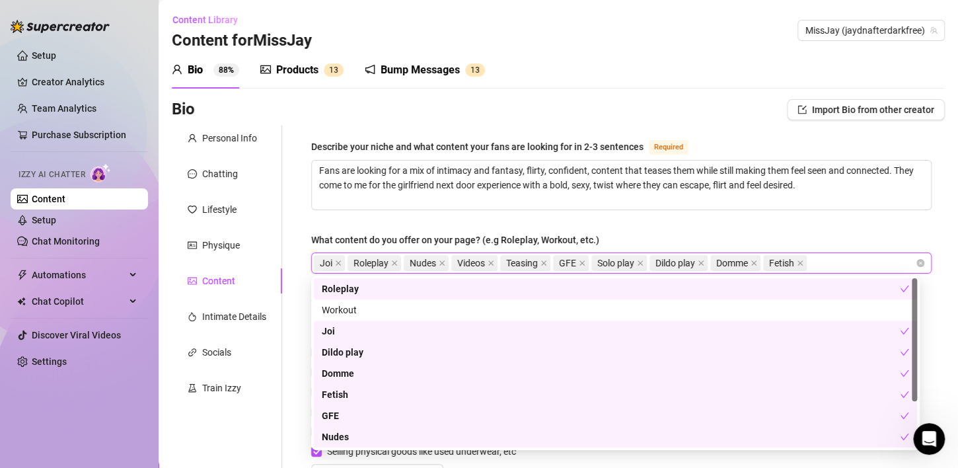
scroll to position [63, 0]
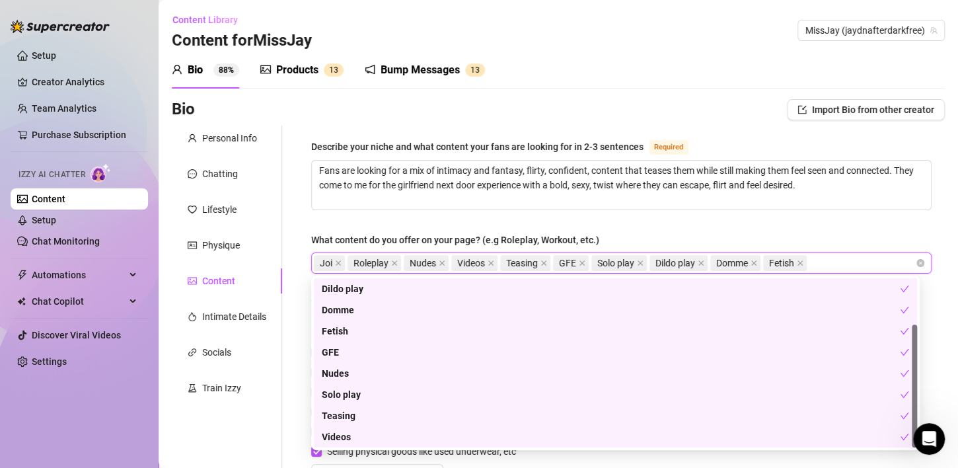
click at [732, 229] on div "Describe your niche and what content your fans are looking for in 2-3 sentences…" at bounding box center [621, 429] width 620 height 580
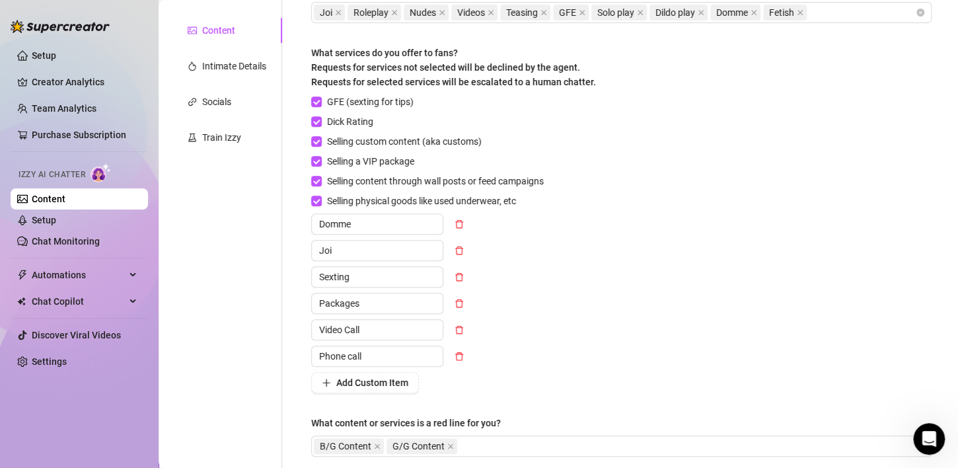
scroll to position [24, 0]
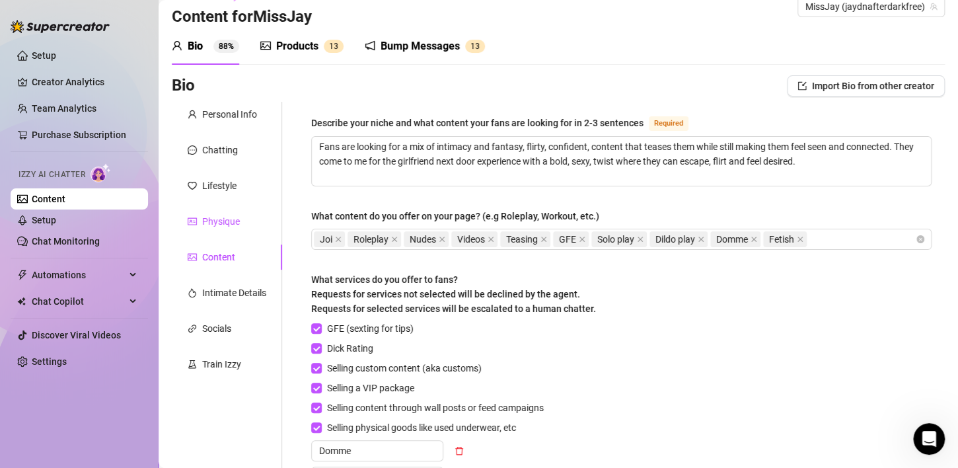
click at [219, 218] on div "Physique" at bounding box center [221, 221] width 38 height 15
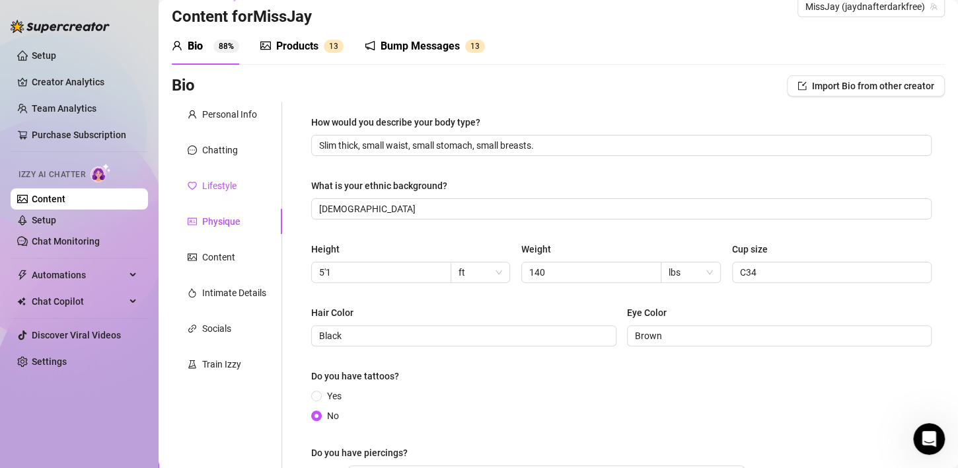
click at [221, 189] on div "Lifestyle" at bounding box center [219, 185] width 34 height 15
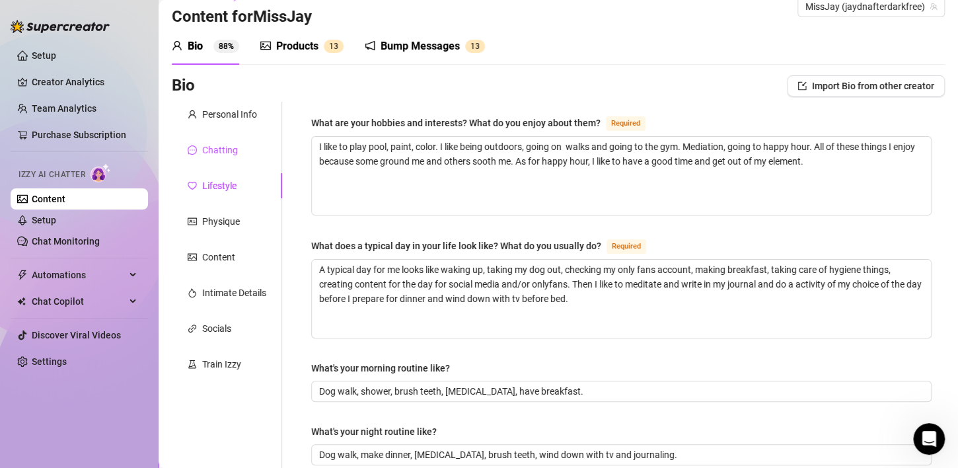
click at [213, 154] on div "Chatting" at bounding box center [220, 150] width 36 height 15
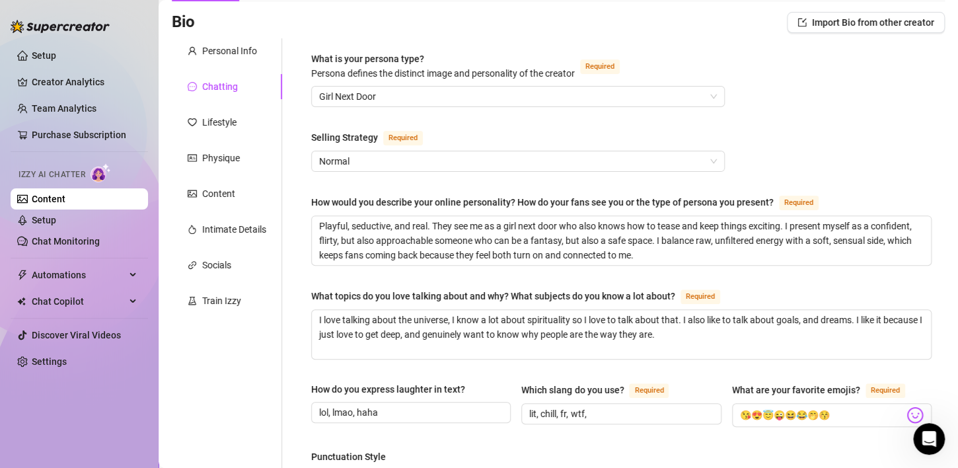
scroll to position [156, 0]
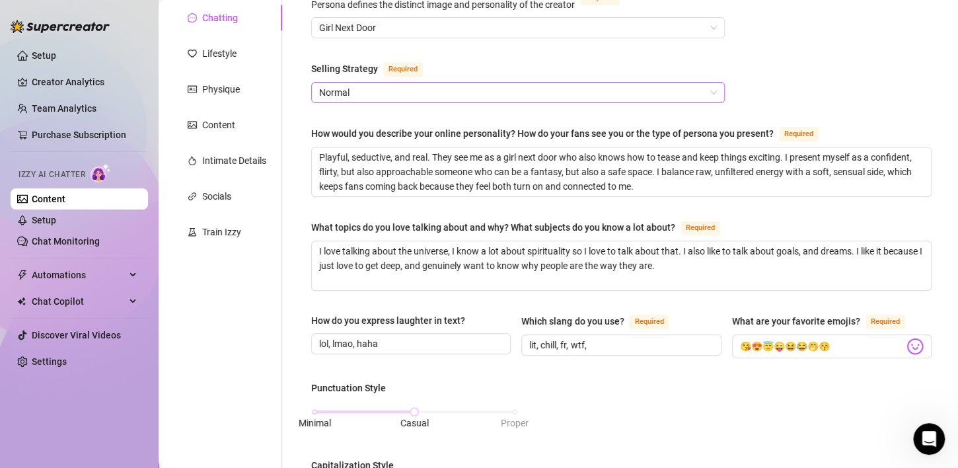
click at [462, 98] on span "Normal" at bounding box center [518, 93] width 398 height 20
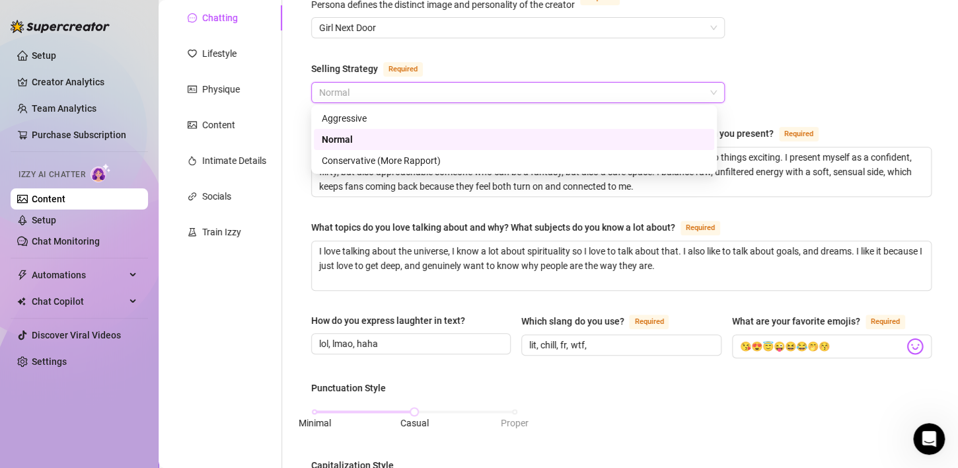
click at [374, 136] on div "Normal" at bounding box center [514, 139] width 384 height 15
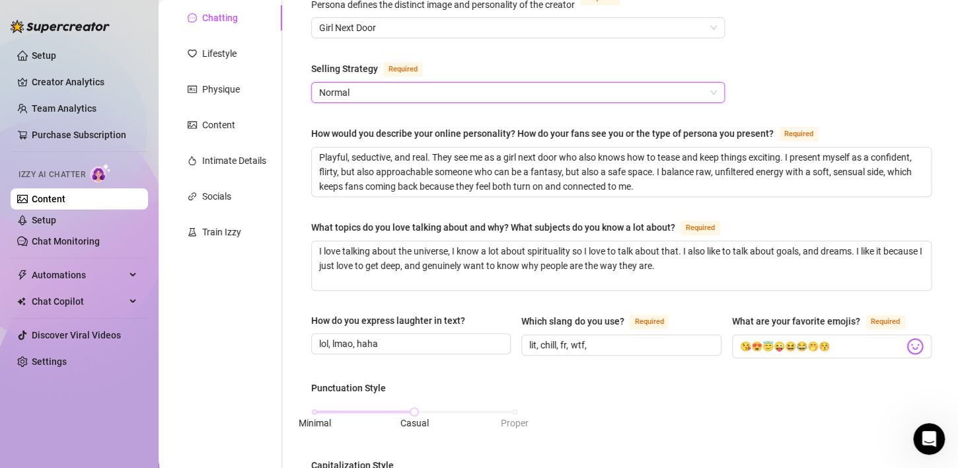
click at [769, 57] on div "What is your persona type? Persona defines the distinct image and personality o…" at bounding box center [621, 456] width 620 height 946
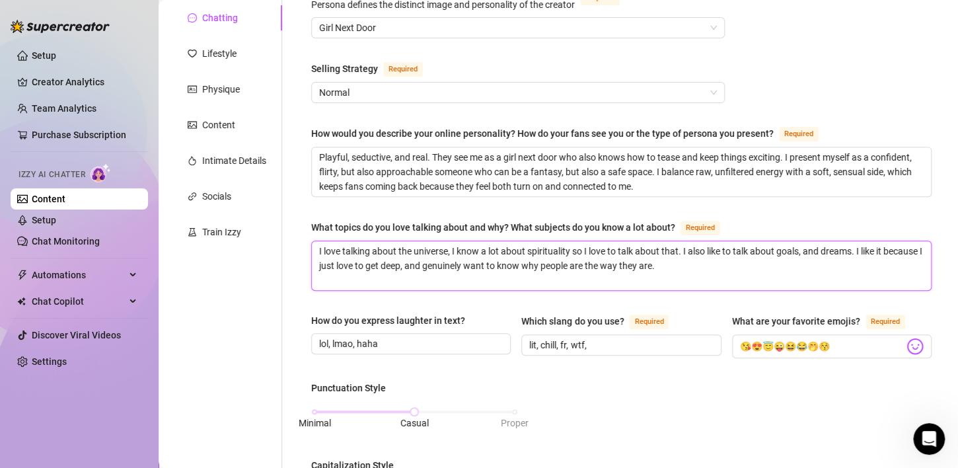
drag, startPoint x: 453, startPoint y: 246, endPoint x: 890, endPoint y: 245, distance: 437.2
click at [890, 243] on textarea "I love talking about the universe, I know a lot about spirituality so I love to…" at bounding box center [621, 265] width 619 height 49
click at [886, 268] on textarea "I love talking about the universe, I know a lot about spirituality so I love to…" at bounding box center [621, 265] width 619 height 49
drag, startPoint x: 835, startPoint y: 263, endPoint x: 315, endPoint y: 215, distance: 522.6
click at [315, 215] on div "What is your persona type? Persona defines the distinct image and personality o…" at bounding box center [621, 456] width 620 height 946
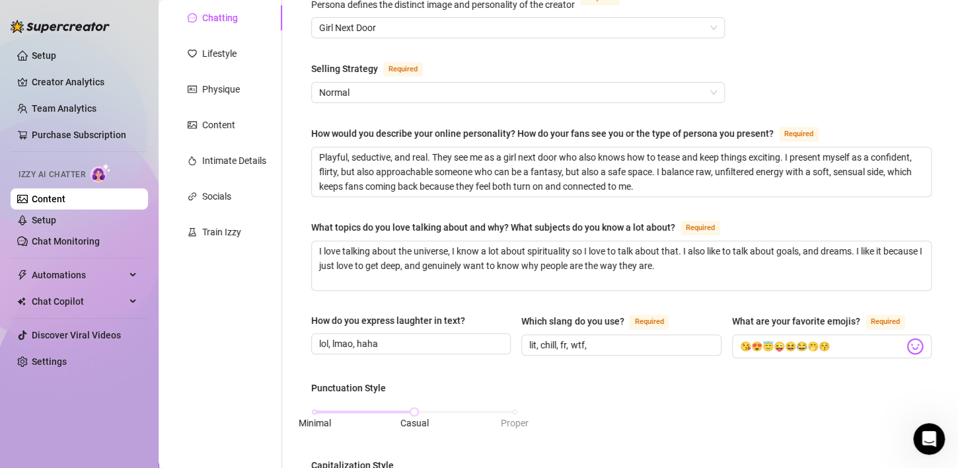
click at [269, 303] on div "Personal Info Chatting Lifestyle Physique Content Intimate Details Socials Trai…" at bounding box center [227, 456] width 110 height 973
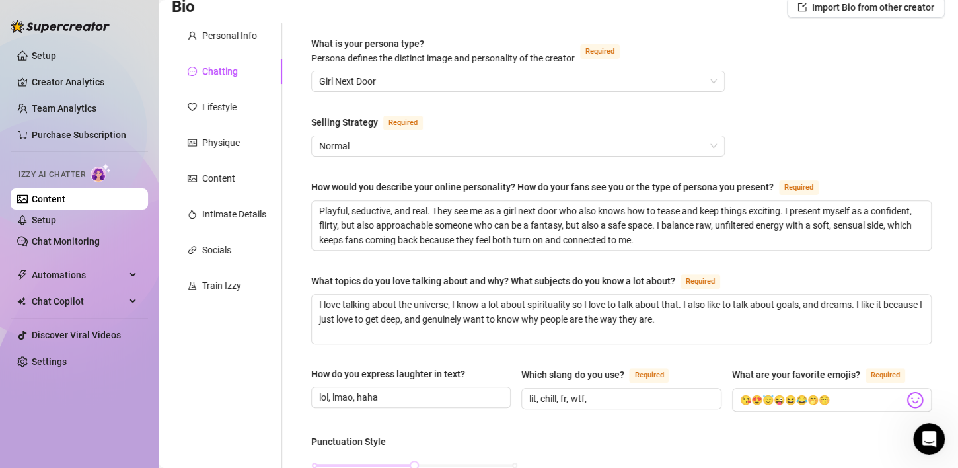
scroll to position [24, 0]
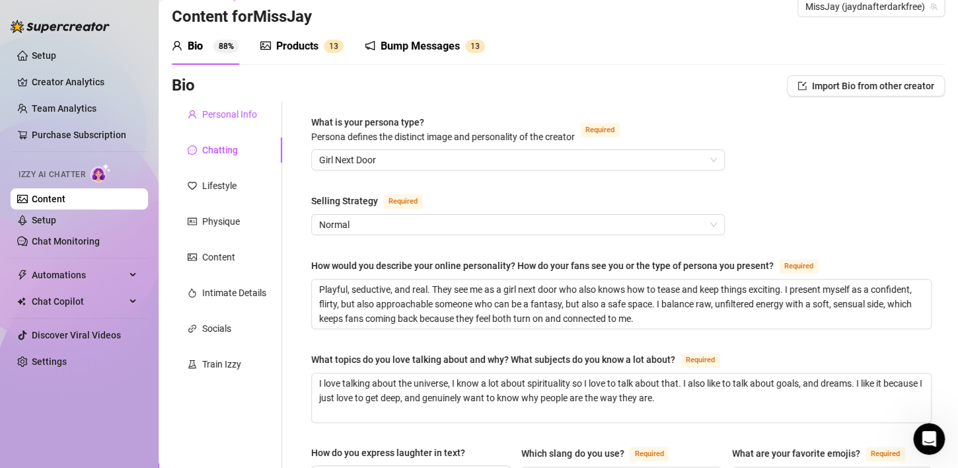
click at [197, 116] on div "Personal Info" at bounding box center [222, 114] width 69 height 15
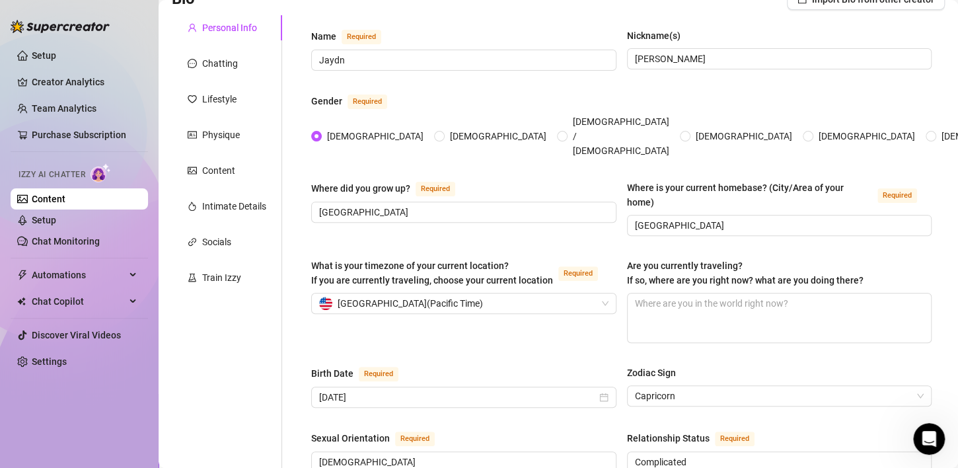
scroll to position [0, 0]
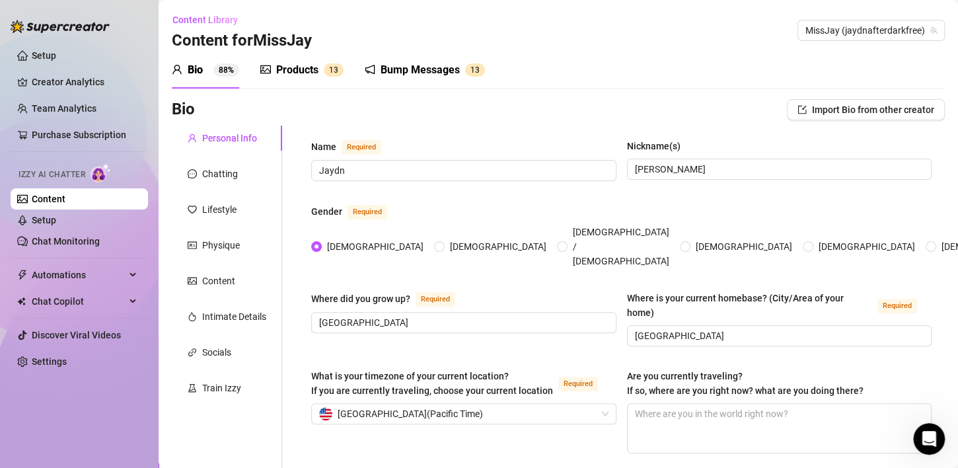
click at [415, 75] on div "Bump Messages" at bounding box center [419, 70] width 79 height 16
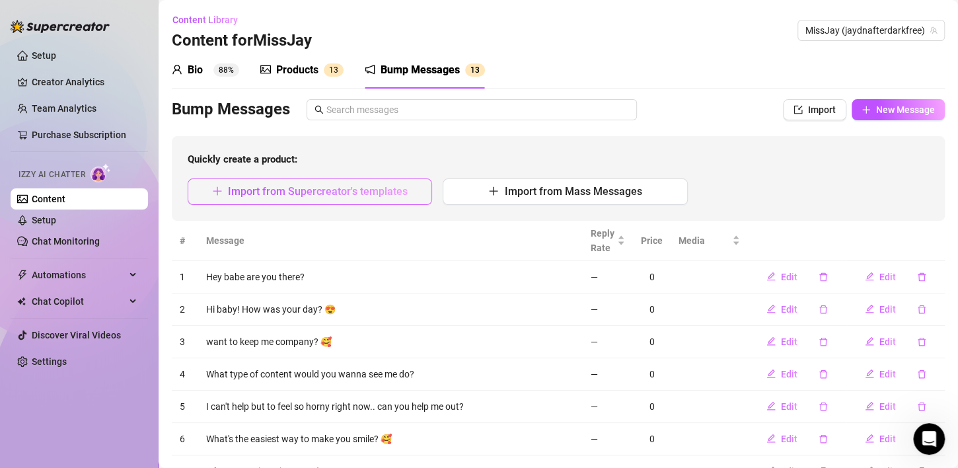
click at [324, 201] on button "Import from Supercreator's templates" at bounding box center [310, 191] width 244 height 26
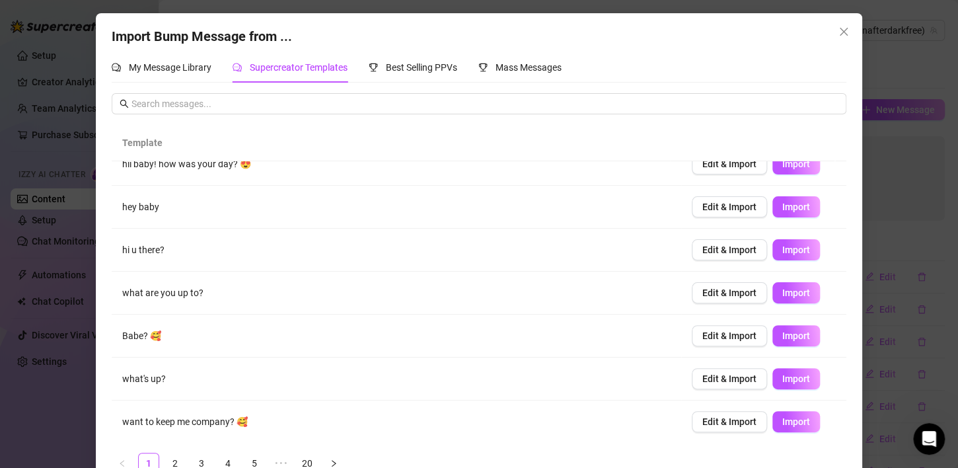
scroll to position [29, 0]
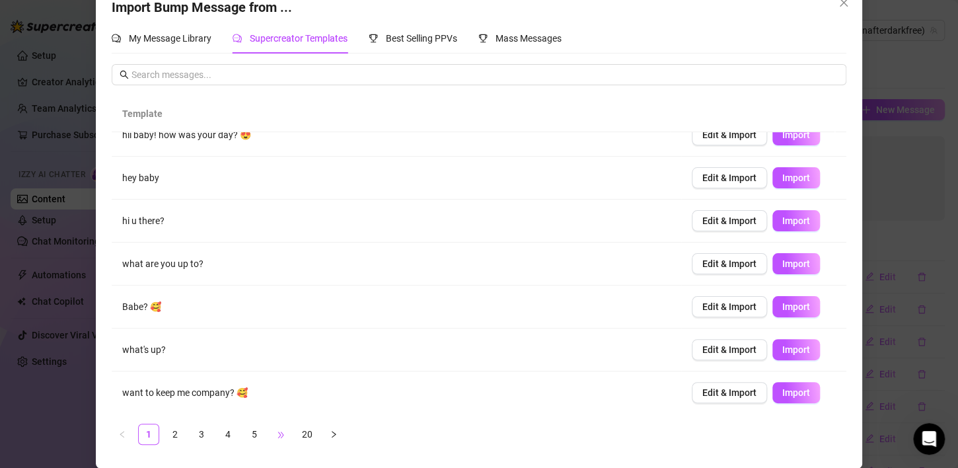
click at [271, 432] on span "•••" at bounding box center [280, 433] width 21 height 21
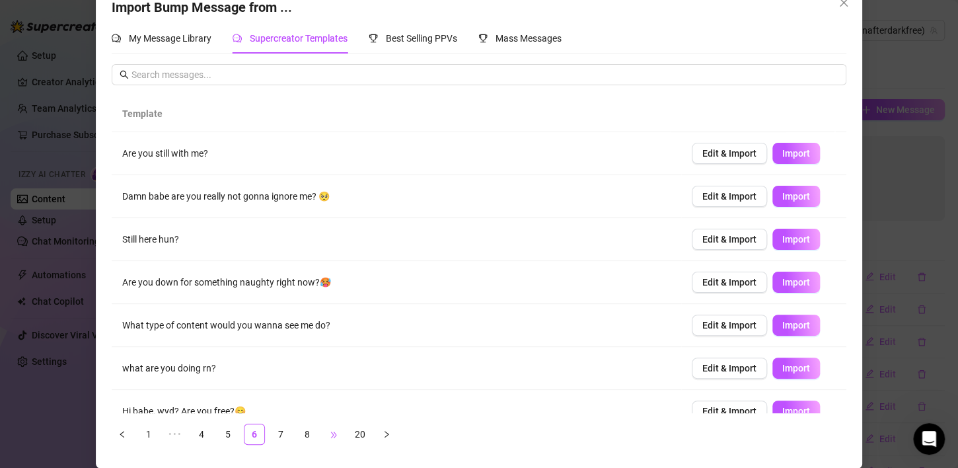
scroll to position [0, 0]
click at [323, 431] on span "•••" at bounding box center [333, 433] width 21 height 21
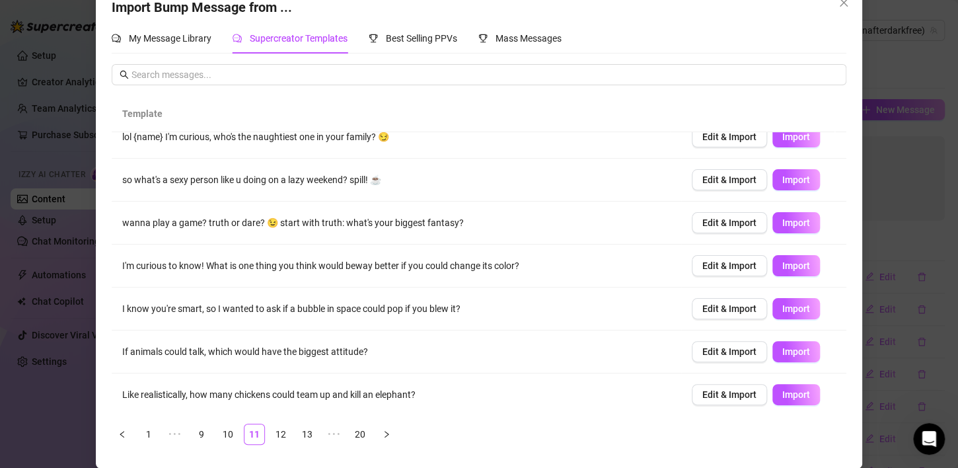
scroll to position [147, 0]
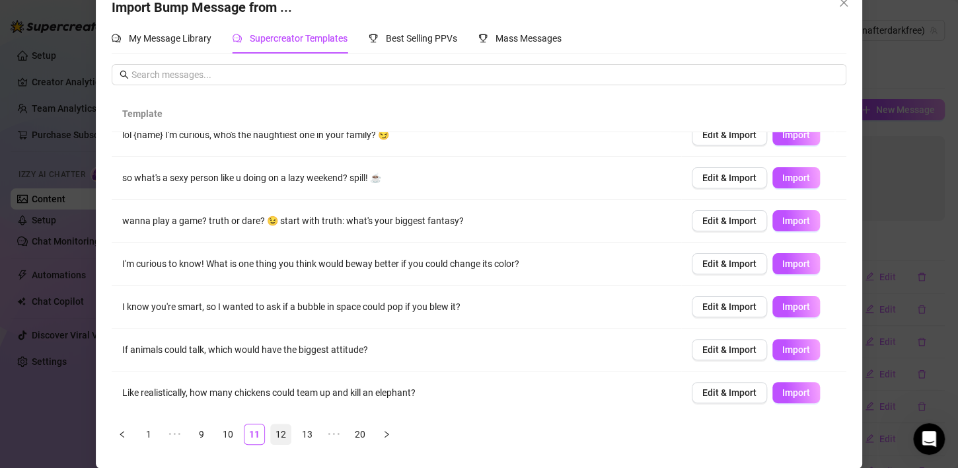
click at [274, 434] on link "12" at bounding box center [281, 434] width 20 height 20
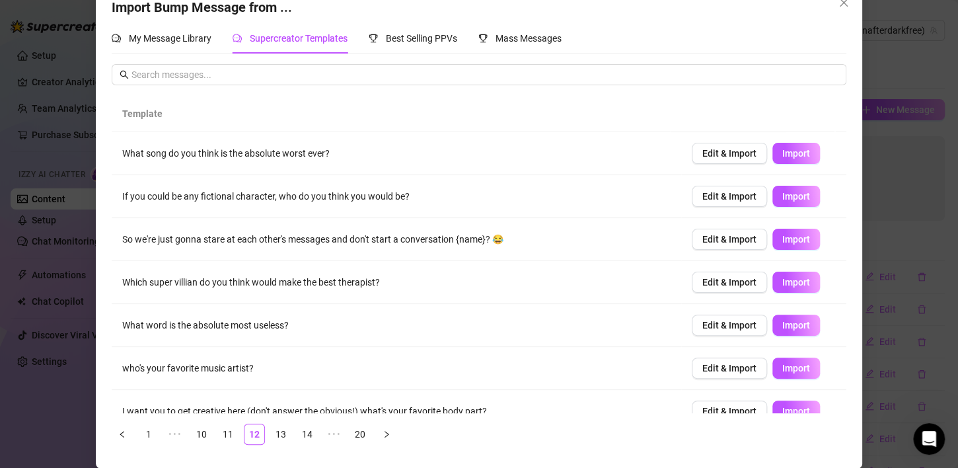
scroll to position [66, 0]
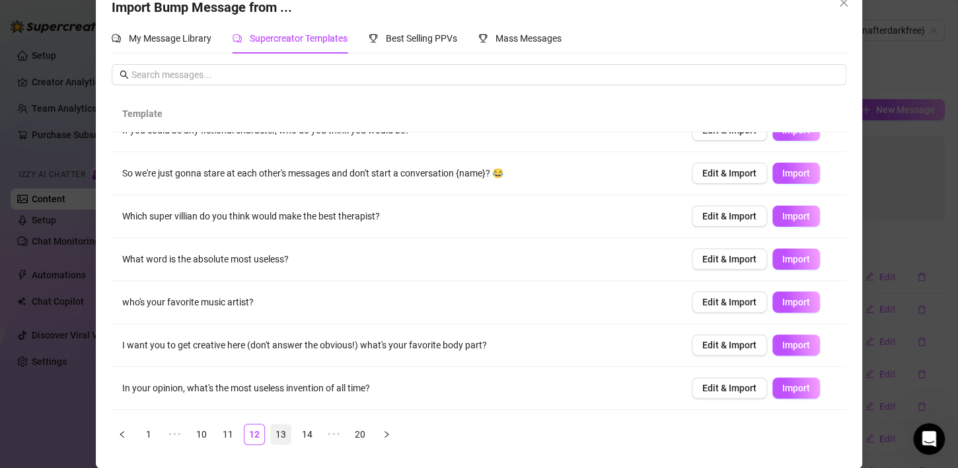
click at [271, 436] on link "13" at bounding box center [281, 434] width 20 height 20
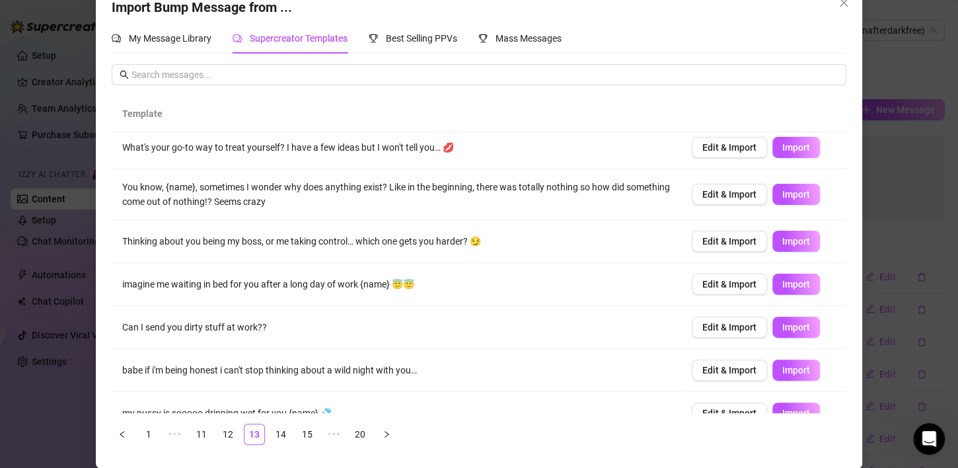
scroll to position [155, 0]
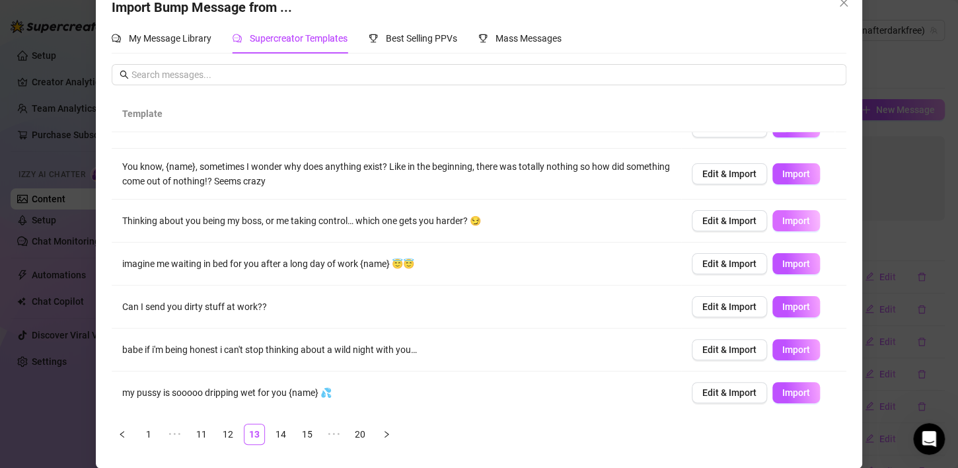
click at [794, 223] on button "Import" at bounding box center [796, 220] width 48 height 21
click at [710, 258] on span "Edit & Import" at bounding box center [729, 263] width 54 height 11
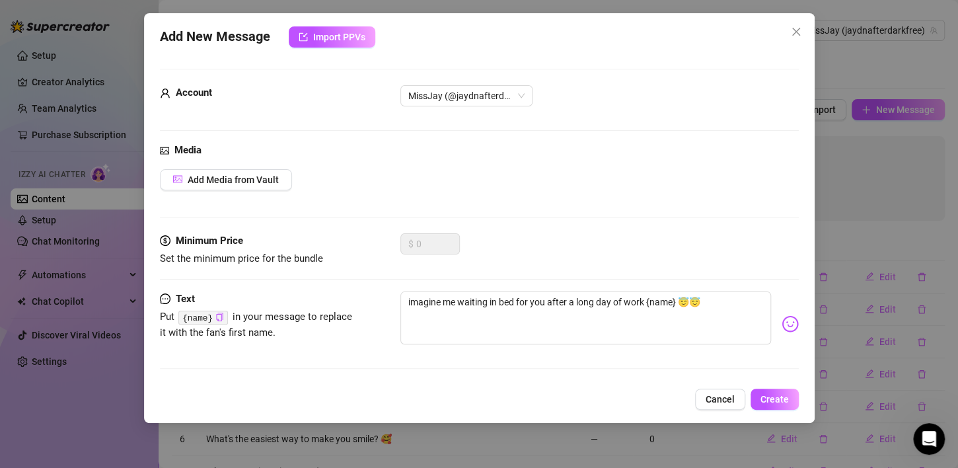
scroll to position [16, 0]
click at [234, 190] on div "Media Add Media from Vault" at bounding box center [479, 188] width 639 height 90
click at [237, 178] on span "Add Media from Vault" at bounding box center [233, 179] width 91 height 11
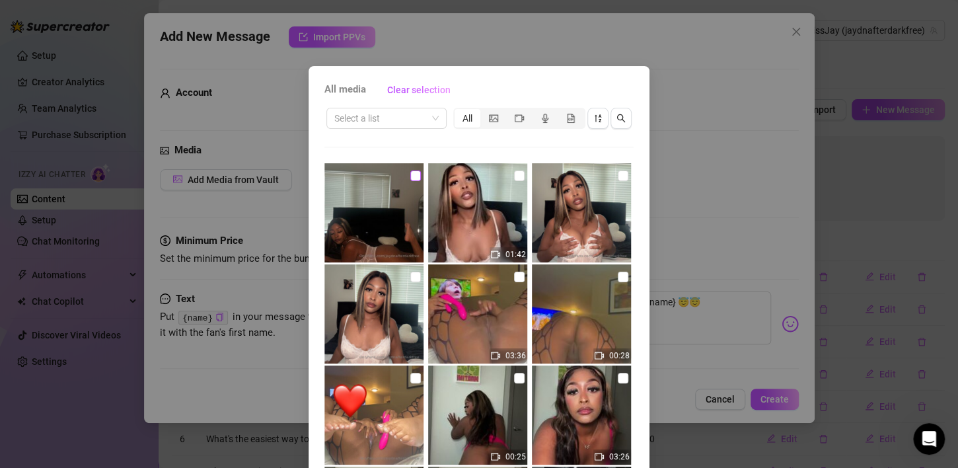
click at [410, 173] on input "checkbox" at bounding box center [415, 175] width 11 height 11
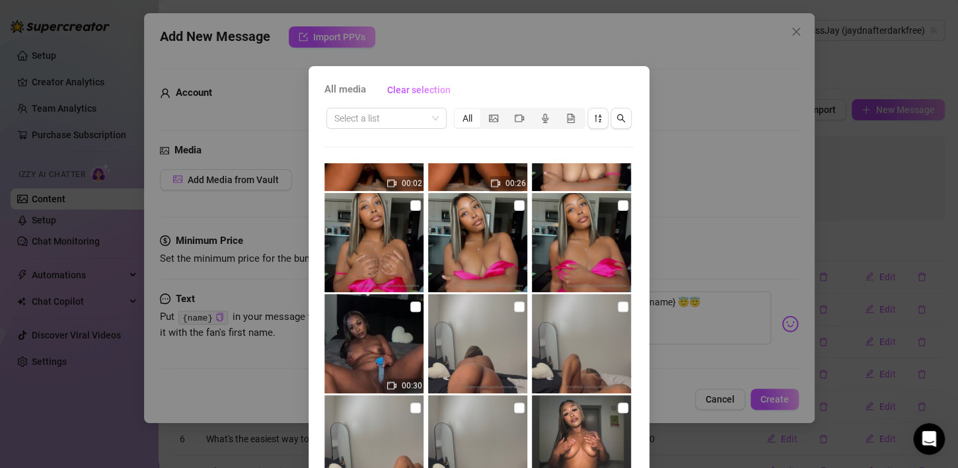
scroll to position [84, 0]
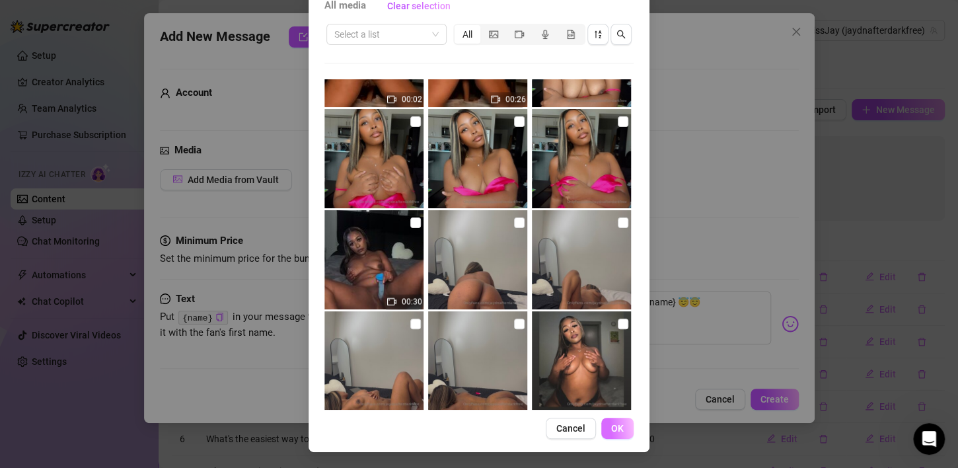
click at [603, 436] on button "OK" at bounding box center [617, 427] width 32 height 21
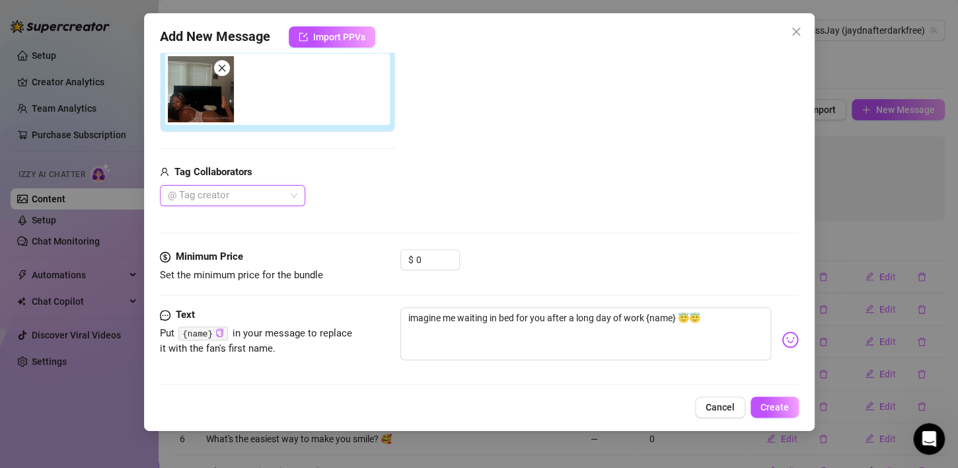
scroll to position [180, 0]
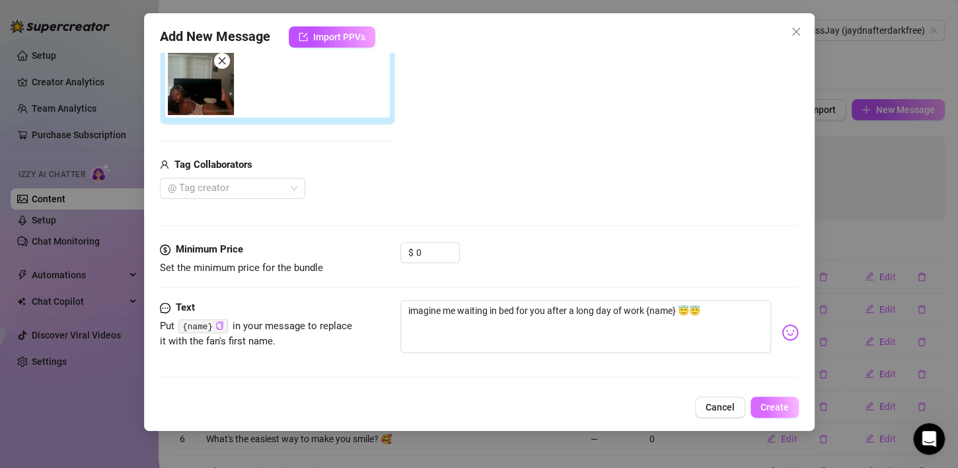
click at [760, 409] on button "Create" at bounding box center [774, 406] width 48 height 21
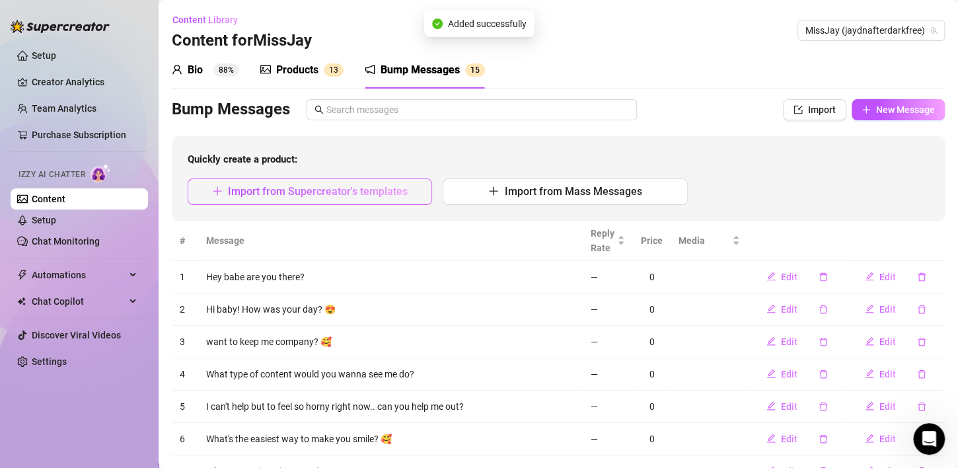
drag, startPoint x: 375, startPoint y: 207, endPoint x: 369, endPoint y: 194, distance: 14.5
click at [374, 208] on div "Quickly create a product: Import from Supercreator's templates Import from Mass…" at bounding box center [558, 178] width 773 height 85
click at [369, 194] on span "Import from Supercreator's templates" at bounding box center [318, 191] width 180 height 13
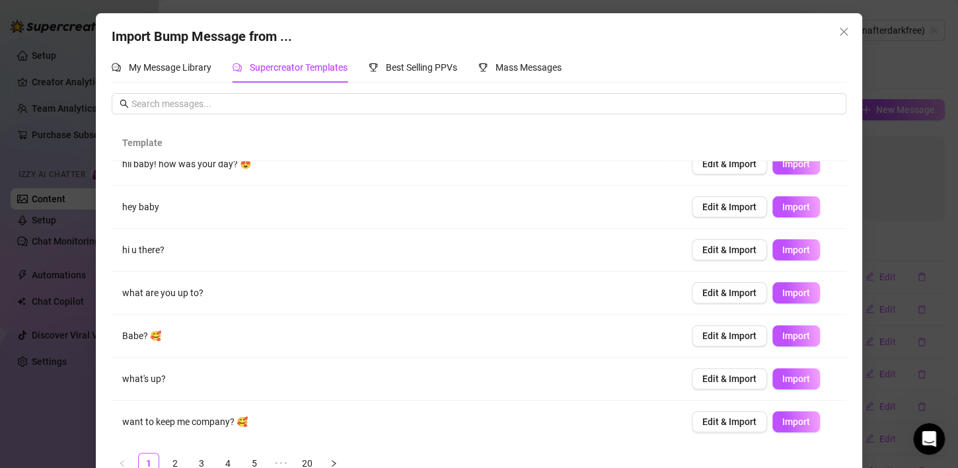
scroll to position [29, 0]
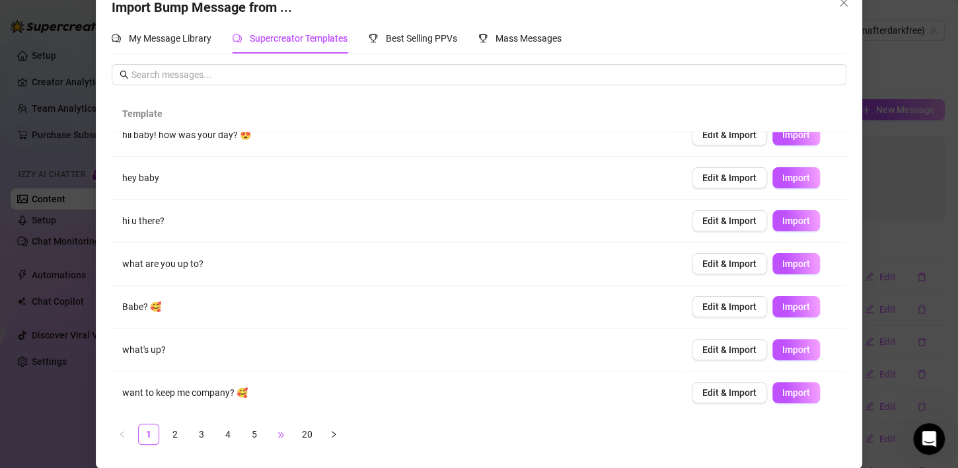
click at [272, 437] on span "•••" at bounding box center [280, 433] width 21 height 21
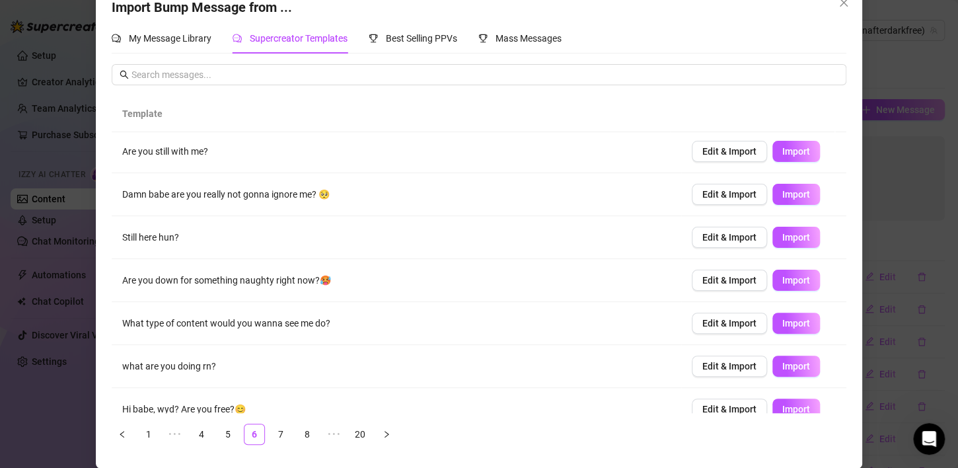
scroll to position [0, 0]
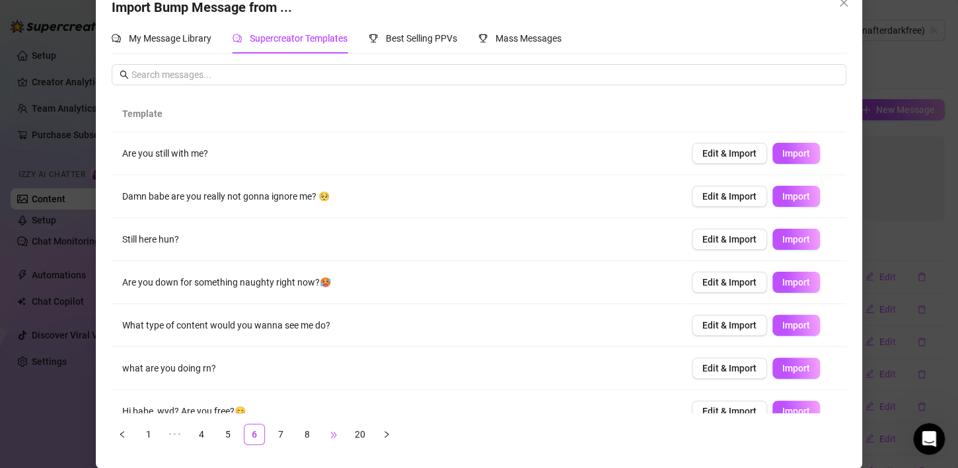
click at [326, 433] on span "•••" at bounding box center [333, 433] width 21 height 21
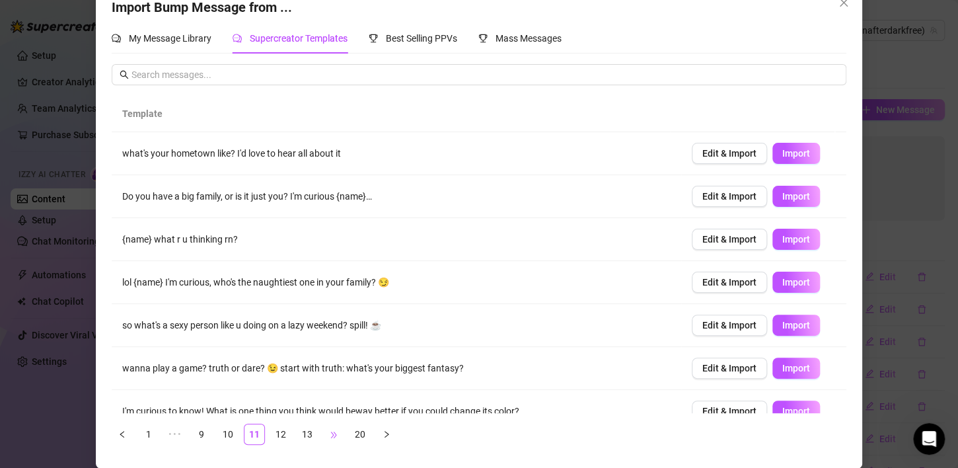
click at [326, 433] on span "•••" at bounding box center [333, 433] width 21 height 21
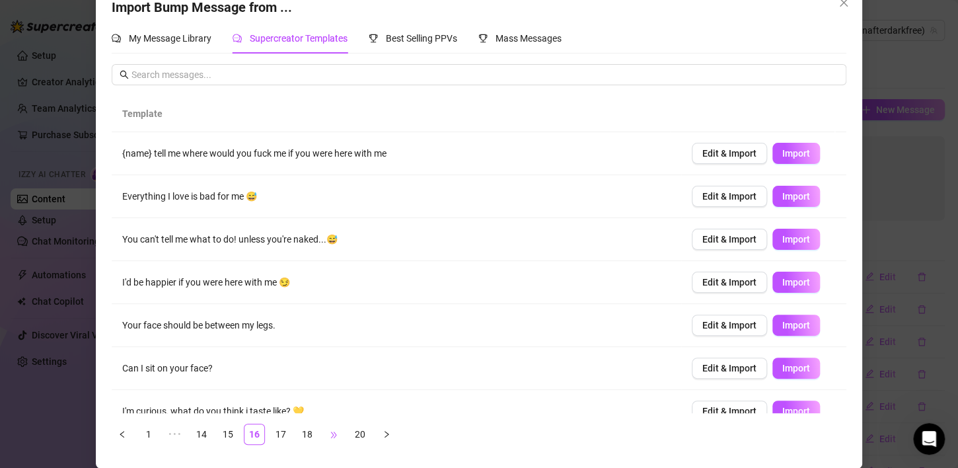
click at [326, 433] on span "•••" at bounding box center [333, 433] width 21 height 21
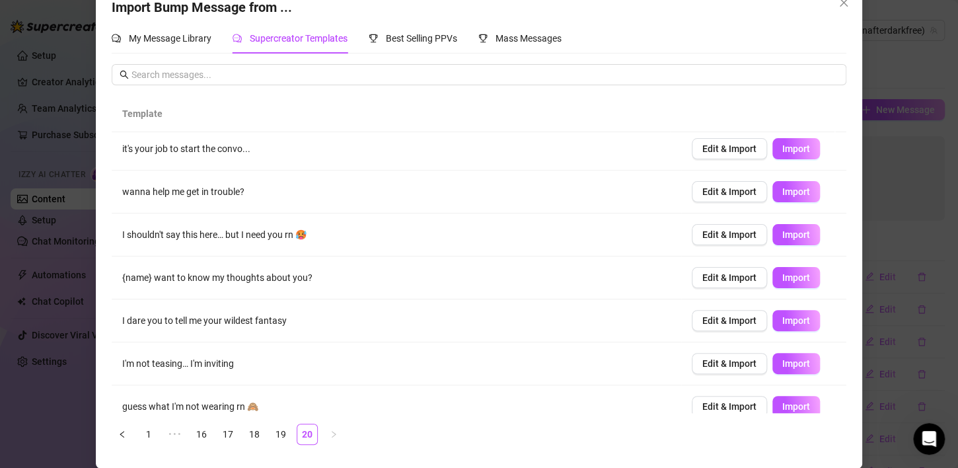
scroll to position [66, 0]
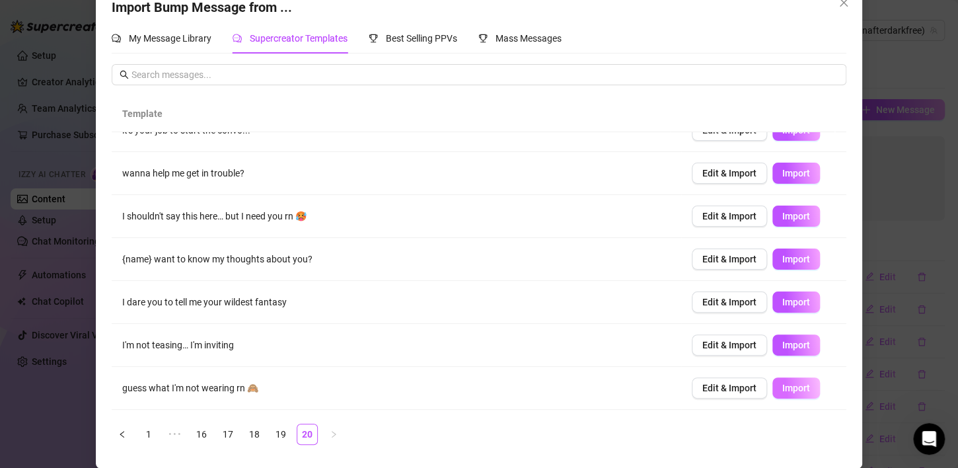
click at [782, 388] on span "Import" at bounding box center [796, 387] width 28 height 11
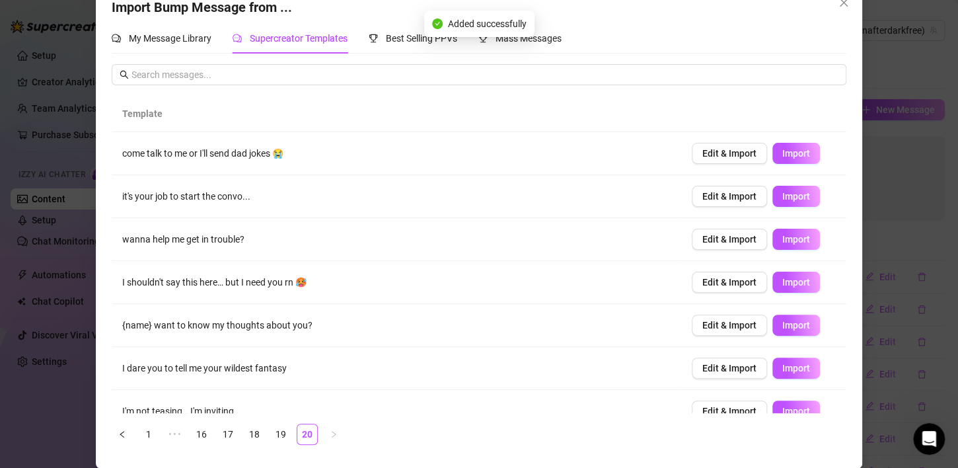
scroll to position [0, 0]
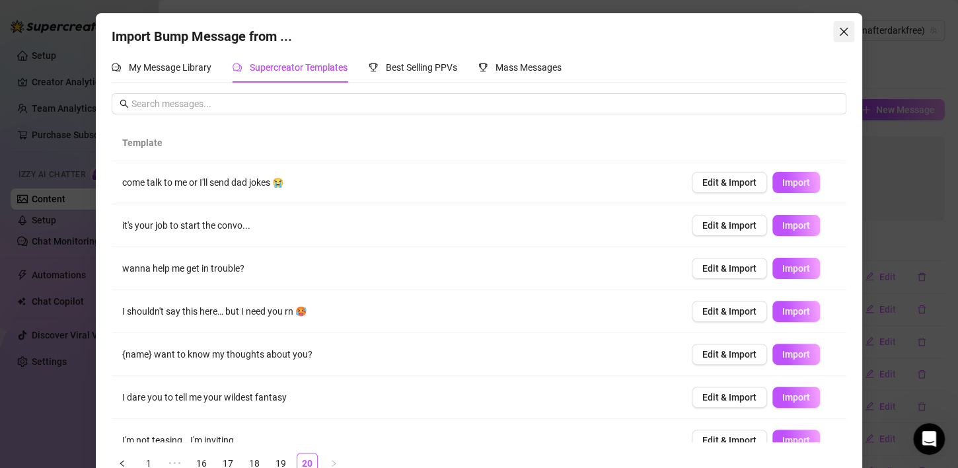
click at [842, 32] on icon "close" at bounding box center [843, 31] width 11 height 11
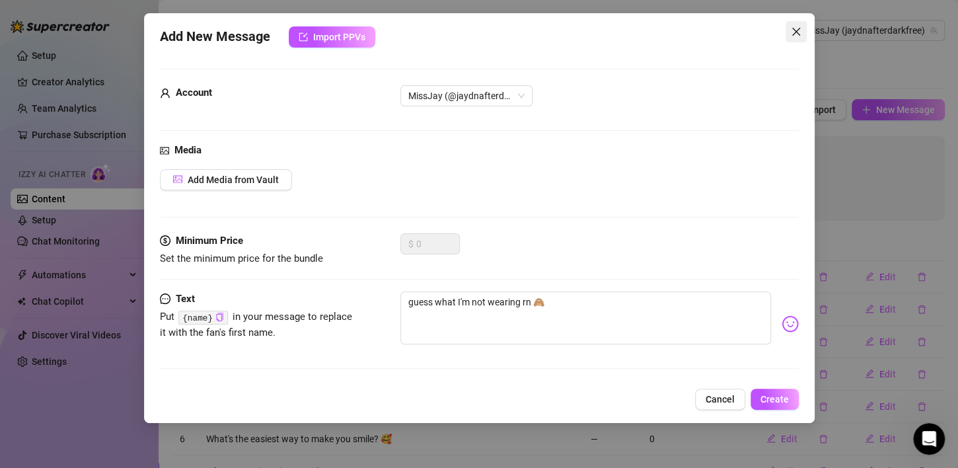
click at [797, 32] on icon "close" at bounding box center [796, 31] width 11 height 11
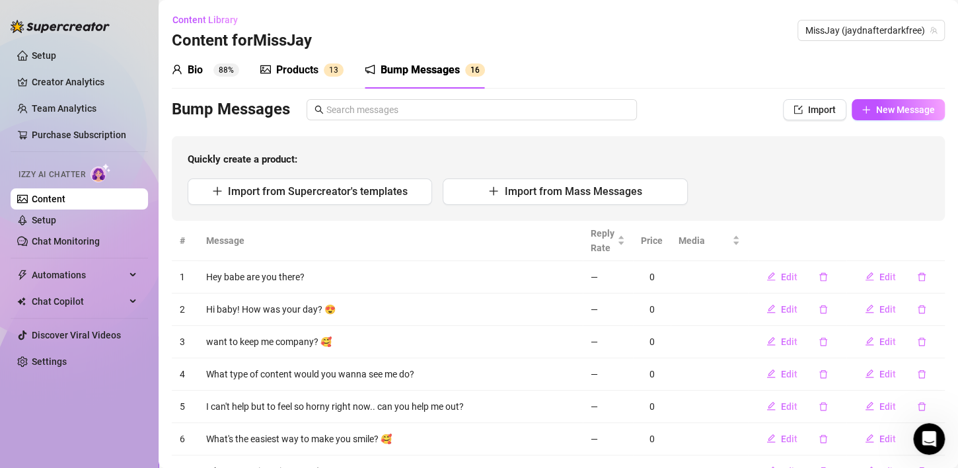
click at [297, 72] on div "Products" at bounding box center [297, 70] width 42 height 16
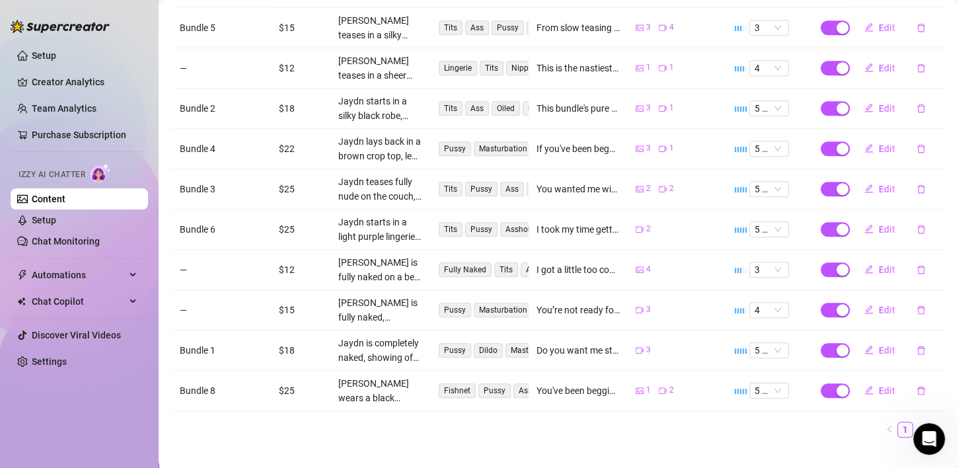
scroll to position [308, 0]
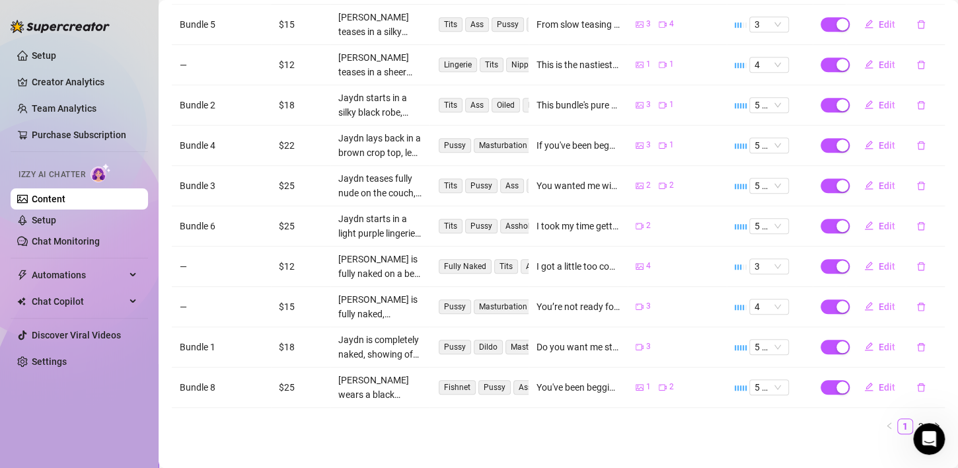
click at [603, 417] on div "Name Price Description Tags Caption Example Media Exclusivity Live Bundle 5 $15…" at bounding box center [558, 204] width 773 height 480
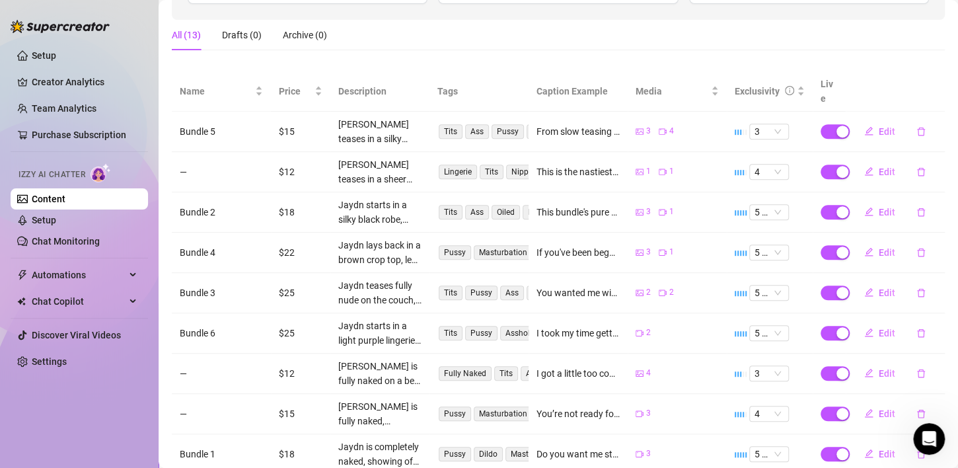
scroll to position [176, 0]
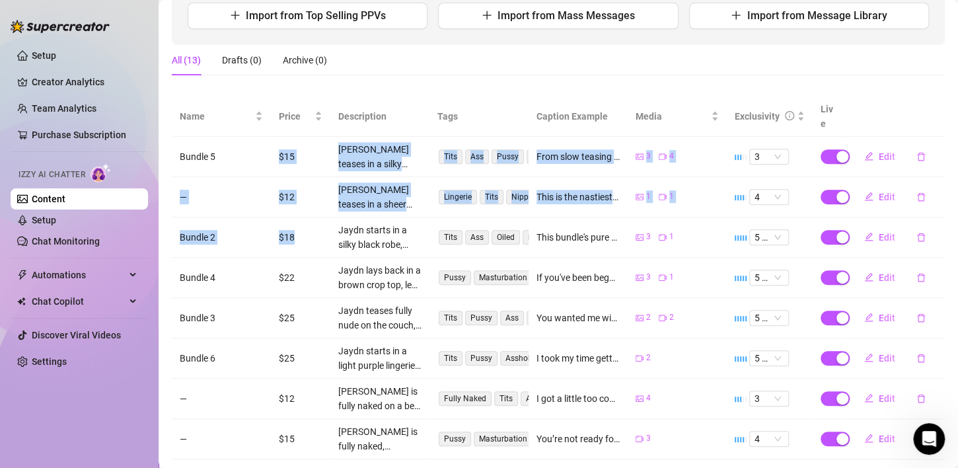
drag, startPoint x: 271, startPoint y: 145, endPoint x: 299, endPoint y: 229, distance: 88.1
click at [299, 229] on tbody "Bundle 5 $15 Jaydn teases in a silky black robe, flashing her big natural tits …" at bounding box center [558, 338] width 773 height 403
click at [299, 236] on td "$18" at bounding box center [300, 237] width 59 height 40
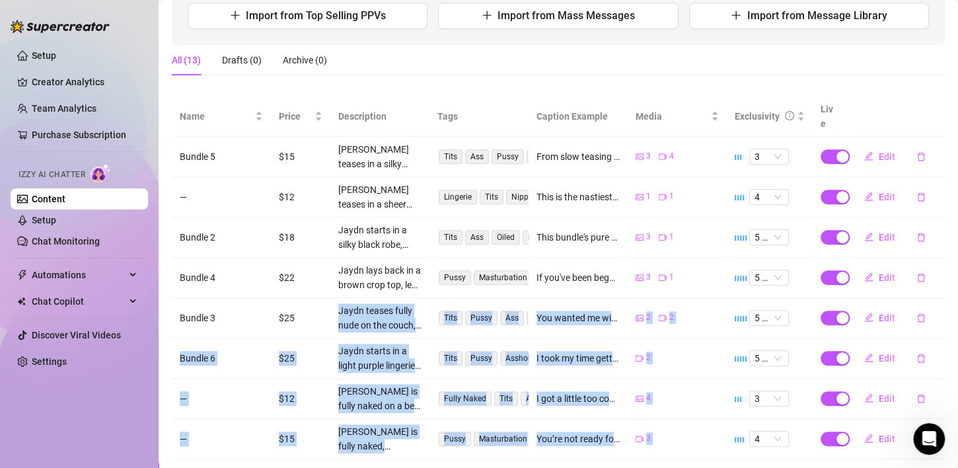
drag, startPoint x: 298, startPoint y: 293, endPoint x: 293, endPoint y: 446, distance: 153.3
click at [293, 446] on tbody "Bundle 5 $15 Jaydn teases in a silky black robe, flashing her big natural tits …" at bounding box center [558, 338] width 773 height 403
click at [250, 400] on td "—" at bounding box center [221, 398] width 99 height 40
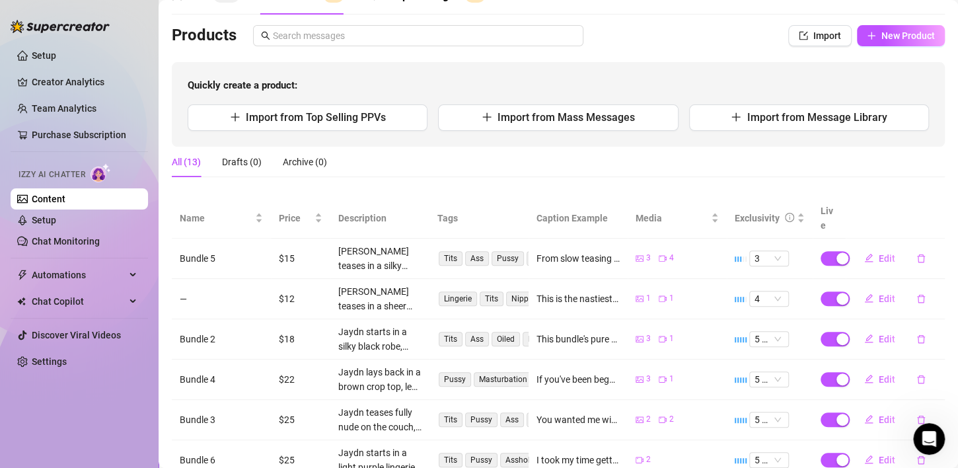
scroll to position [0, 0]
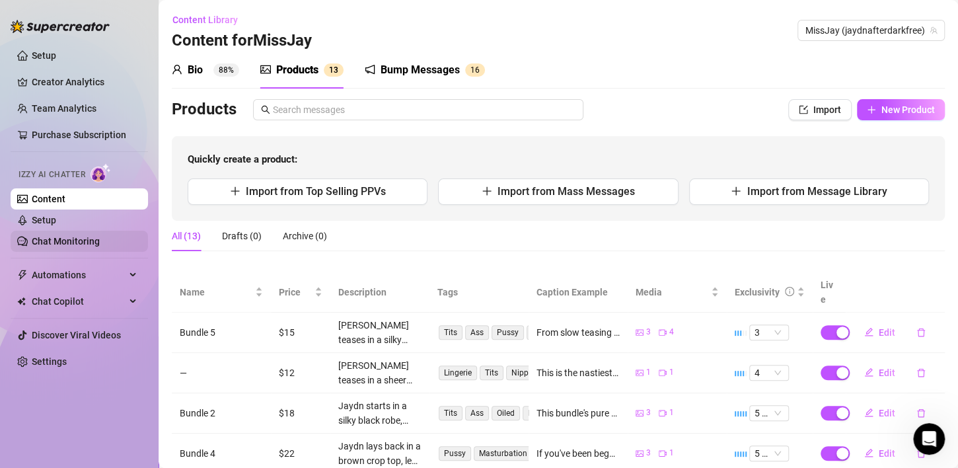
click at [81, 242] on link "Chat Monitoring" at bounding box center [66, 241] width 68 height 11
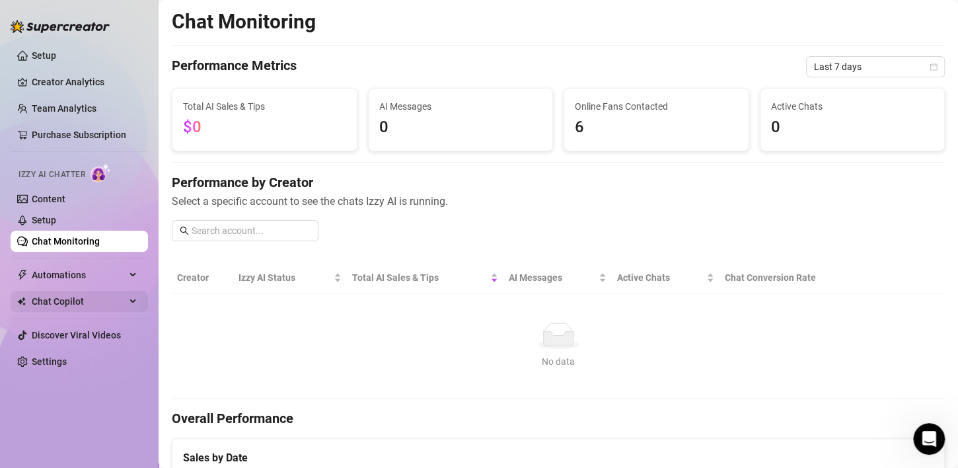
click at [84, 299] on span "Chat Copilot" at bounding box center [79, 301] width 94 height 21
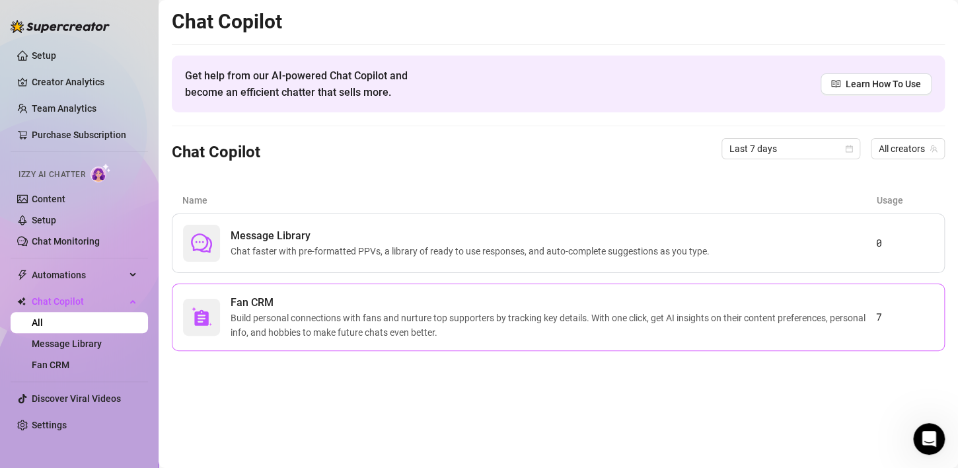
click at [517, 319] on span "Build personal connections with fans and nurture top supporters by tracking key…" at bounding box center [553, 324] width 645 height 29
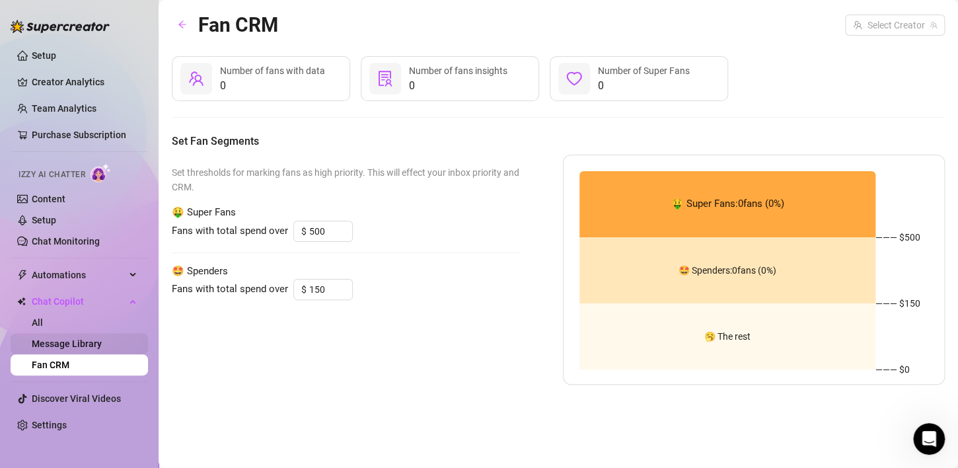
click at [52, 345] on link "Message Library" at bounding box center [67, 343] width 70 height 11
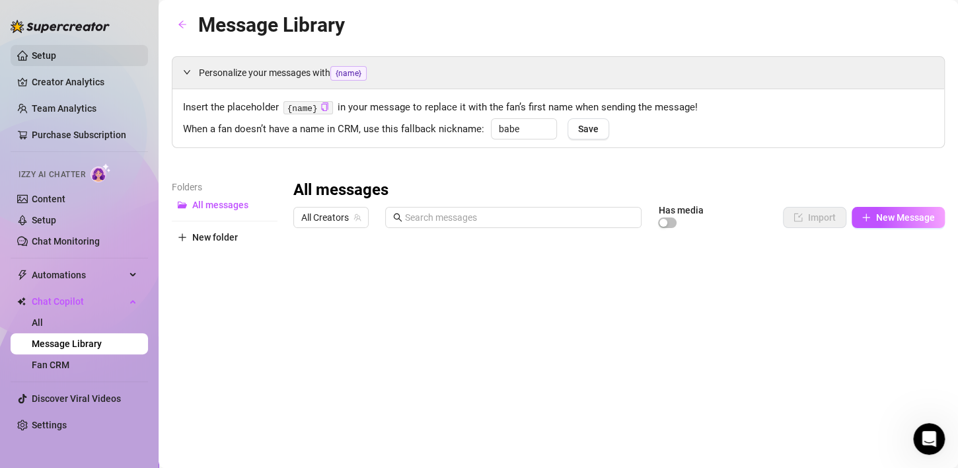
click at [34, 54] on link "Setup" at bounding box center [44, 55] width 24 height 11
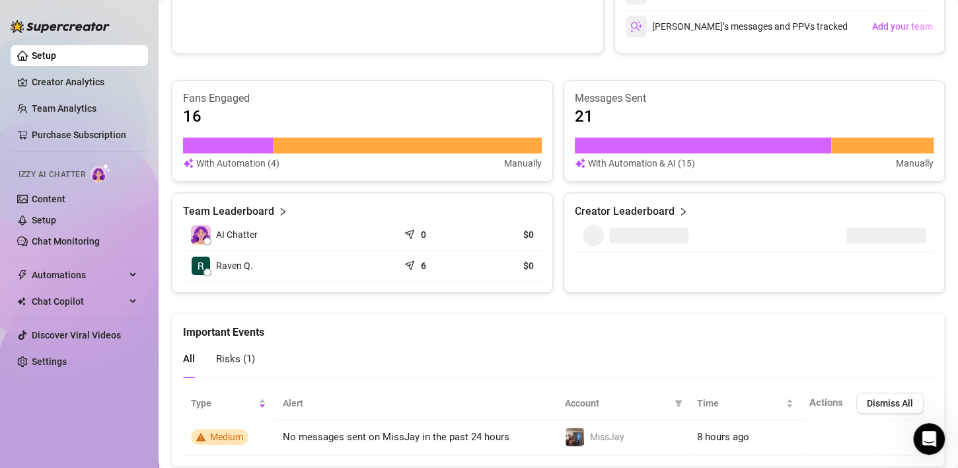
scroll to position [487, 0]
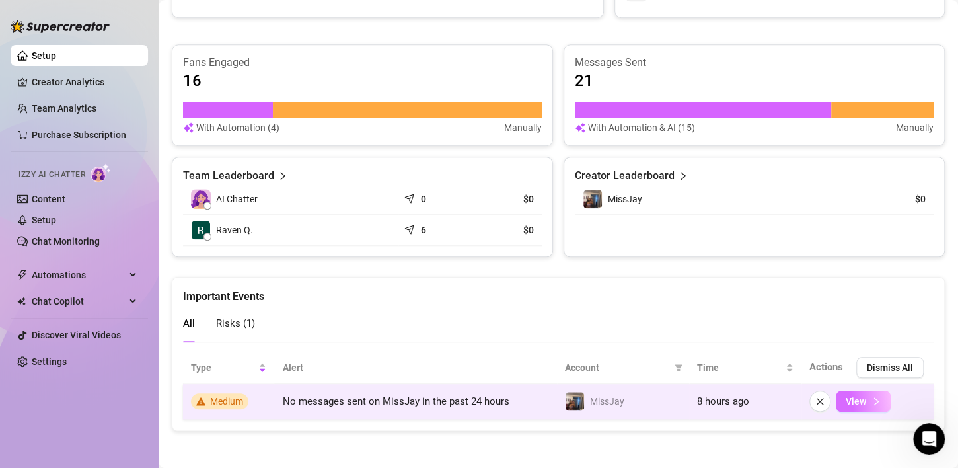
click at [853, 398] on span "View" at bounding box center [855, 401] width 20 height 11
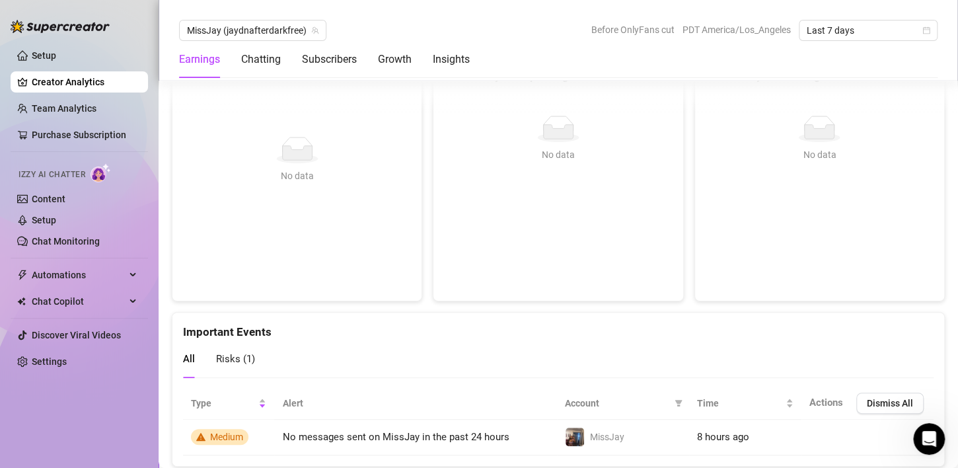
scroll to position [2419, 0]
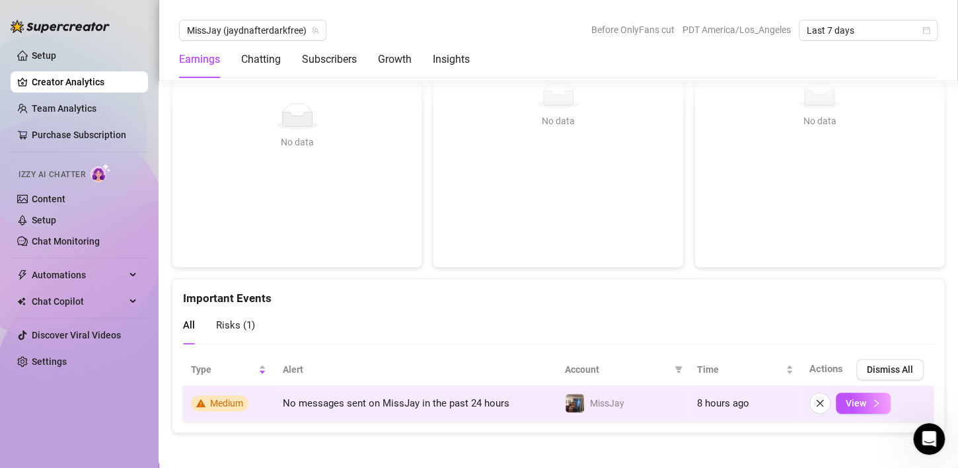
click at [274, 400] on td "No messages sent on MissJay in the past 24 hours" at bounding box center [415, 404] width 282 height 36
click at [845, 398] on span "View" at bounding box center [855, 403] width 20 height 11
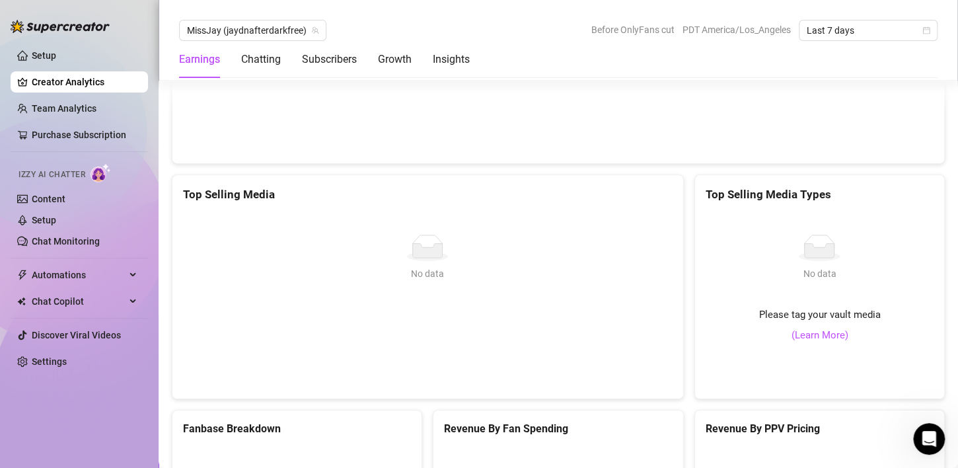
scroll to position [0, 0]
